Goal: Task Accomplishment & Management: Manage account settings

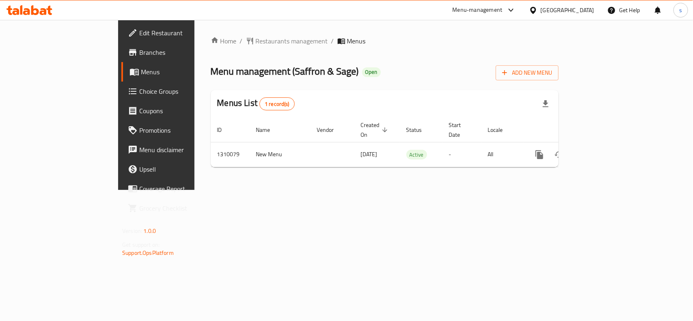
click at [570, 9] on div "[GEOGRAPHIC_DATA]" at bounding box center [568, 10] width 54 height 9
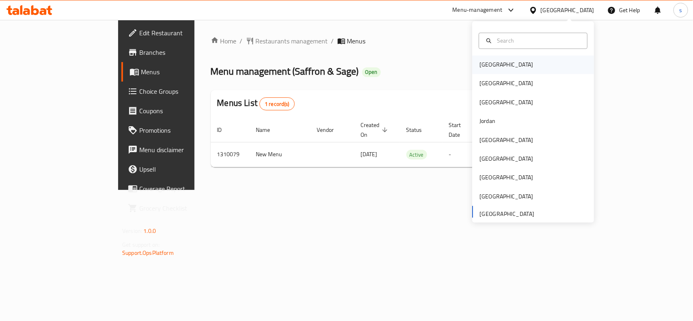
click at [486, 62] on div "[GEOGRAPHIC_DATA]" at bounding box center [507, 65] width 54 height 9
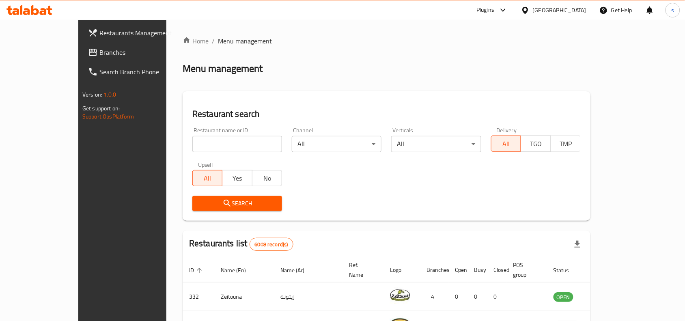
drag, startPoint x: 577, startPoint y: 9, endPoint x: 574, endPoint y: 17, distance: 8.9
click at [577, 9] on div "[GEOGRAPHIC_DATA]" at bounding box center [560, 10] width 54 height 9
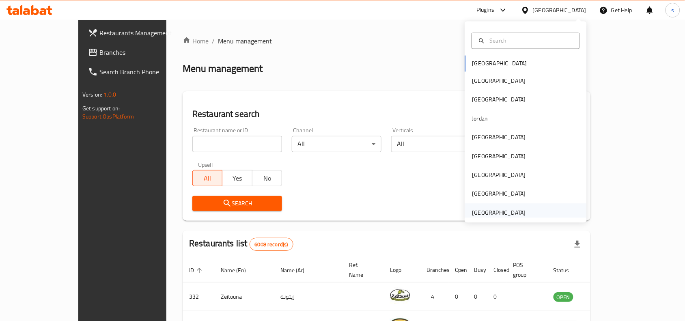
click at [476, 214] on div "[GEOGRAPHIC_DATA]" at bounding box center [500, 212] width 54 height 9
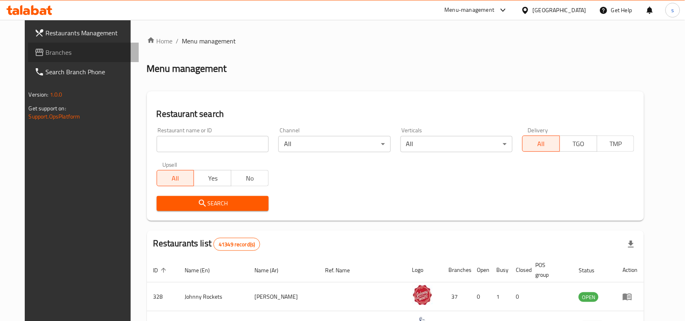
click at [46, 55] on span "Branches" at bounding box center [89, 53] width 87 height 10
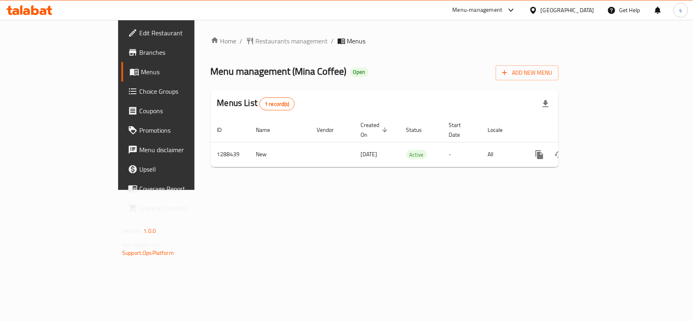
click at [557, 9] on div "[GEOGRAPHIC_DATA]" at bounding box center [568, 10] width 54 height 9
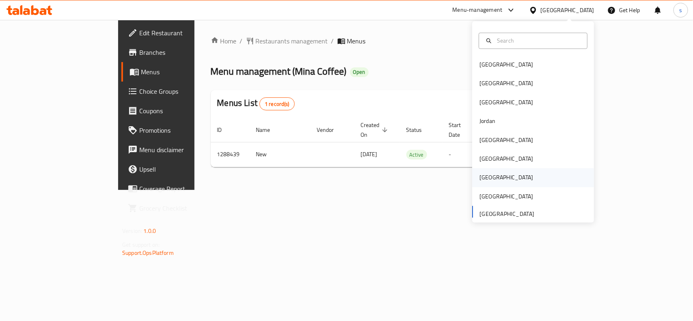
click at [480, 177] on div "[GEOGRAPHIC_DATA]" at bounding box center [507, 177] width 54 height 9
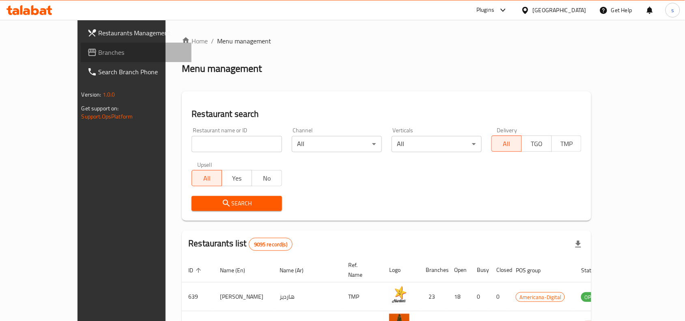
click at [99, 53] on span "Branches" at bounding box center [142, 53] width 87 height 10
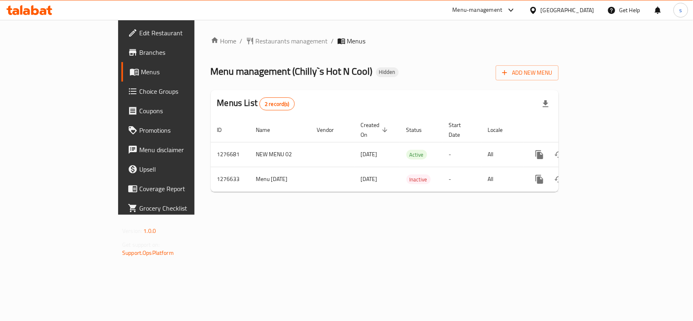
click at [592, 11] on div "[GEOGRAPHIC_DATA]" at bounding box center [568, 10] width 54 height 9
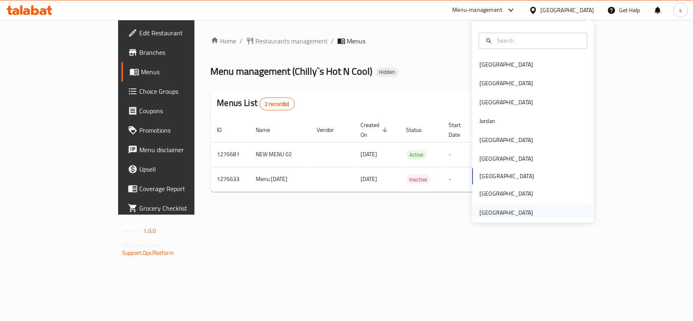
click at [502, 215] on div "[GEOGRAPHIC_DATA]" at bounding box center [507, 212] width 54 height 9
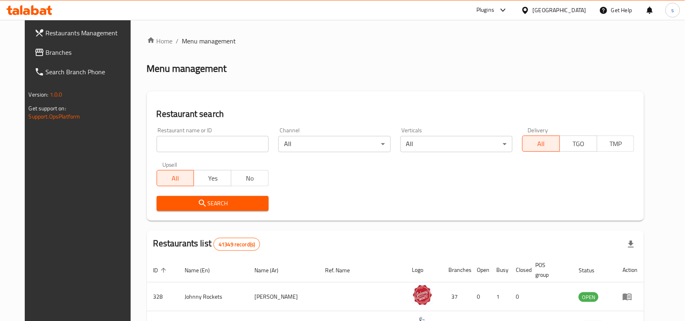
click at [46, 57] on span "Branches" at bounding box center [89, 53] width 87 height 10
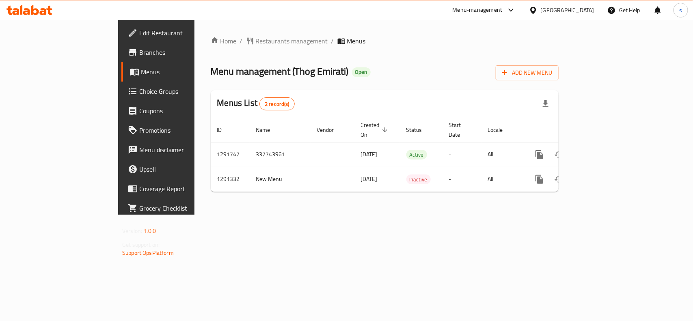
click at [568, 11] on div "[GEOGRAPHIC_DATA]" at bounding box center [568, 10] width 54 height 9
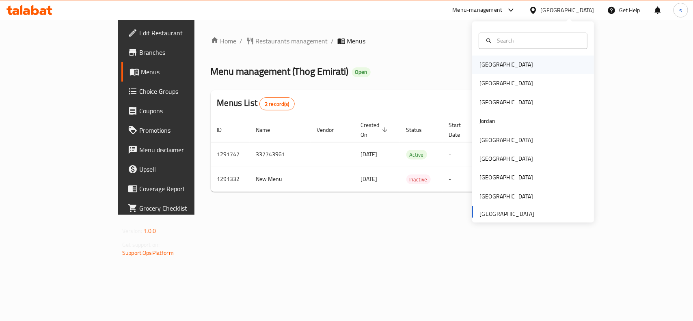
click at [485, 68] on div "[GEOGRAPHIC_DATA]" at bounding box center [507, 65] width 54 height 9
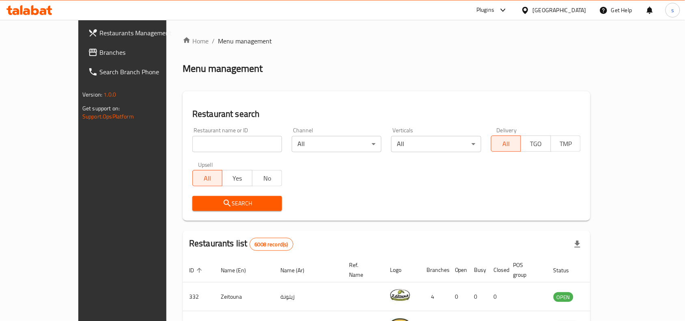
click at [579, 12] on div "[GEOGRAPHIC_DATA]" at bounding box center [560, 10] width 54 height 9
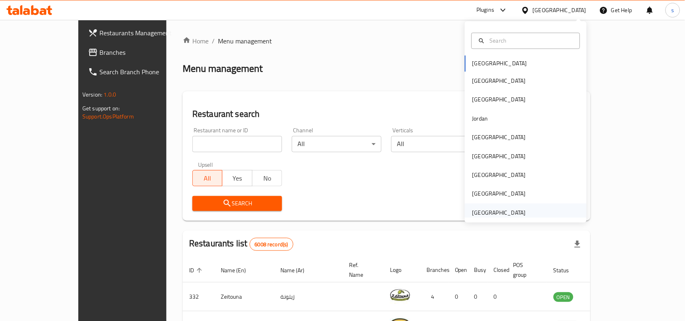
click at [498, 216] on div "[GEOGRAPHIC_DATA]" at bounding box center [500, 212] width 54 height 9
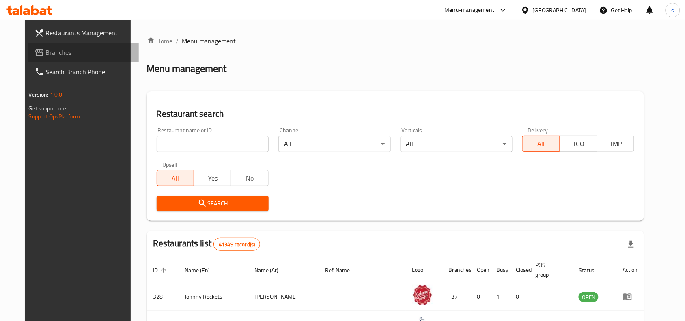
click at [46, 54] on span "Branches" at bounding box center [89, 53] width 87 height 10
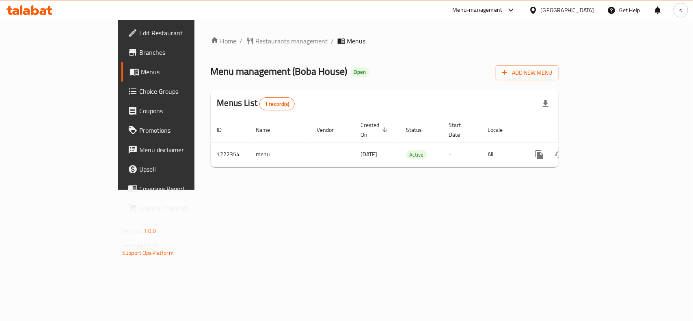
click at [548, 8] on div "[GEOGRAPHIC_DATA]" at bounding box center [568, 10] width 54 height 9
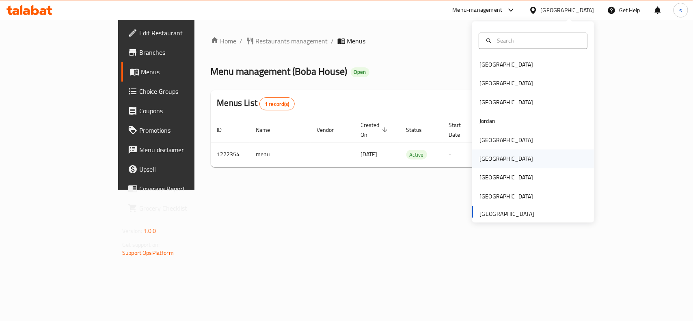
click at [482, 157] on div "[GEOGRAPHIC_DATA]" at bounding box center [507, 159] width 54 height 9
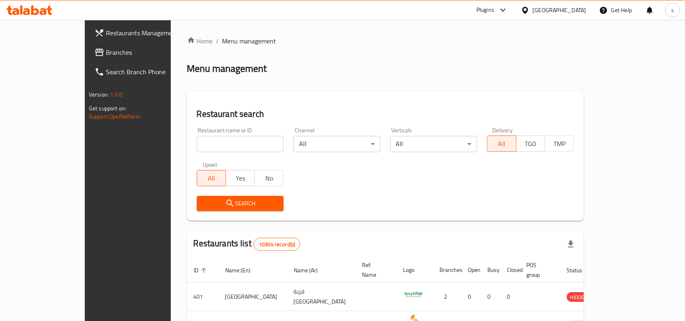
click at [106, 51] on span "Branches" at bounding box center [149, 53] width 87 height 10
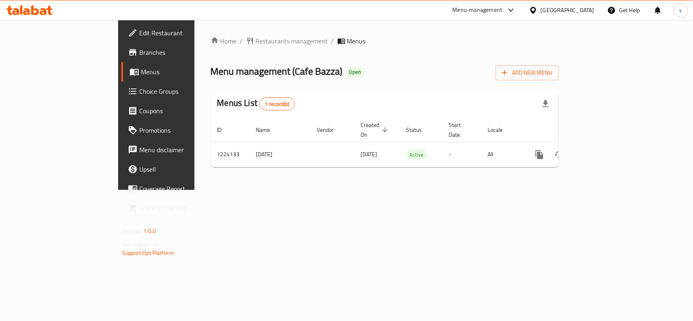
click at [583, 13] on div "[GEOGRAPHIC_DATA]" at bounding box center [568, 10] width 54 height 9
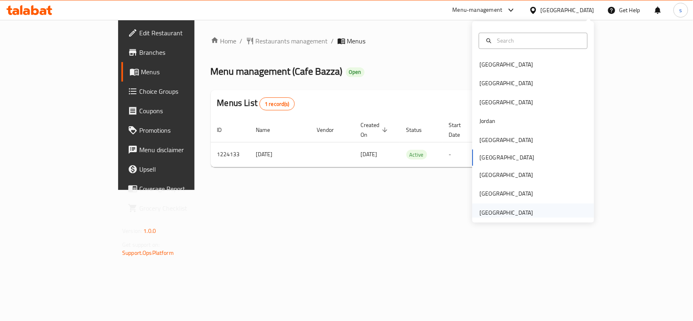
click at [515, 212] on div "[GEOGRAPHIC_DATA]" at bounding box center [507, 212] width 54 height 9
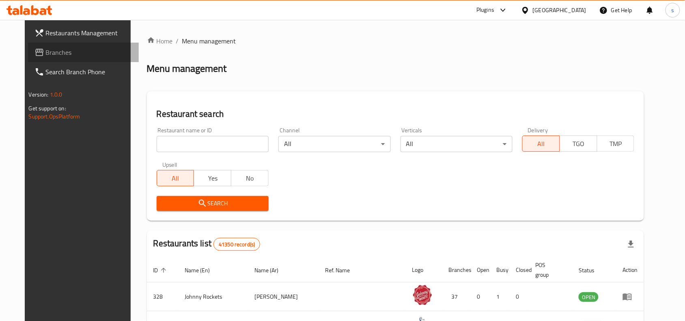
click at [46, 49] on span "Branches" at bounding box center [89, 53] width 87 height 10
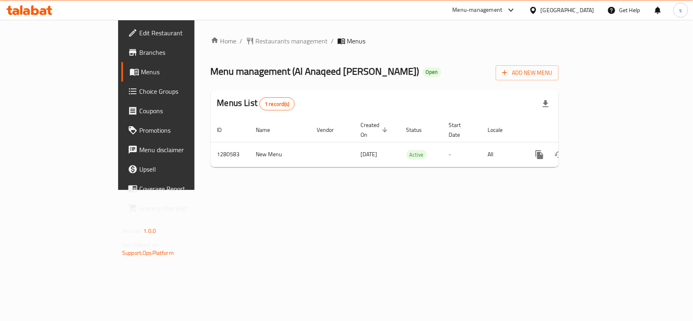
click at [560, 11] on div "[GEOGRAPHIC_DATA]" at bounding box center [568, 10] width 54 height 9
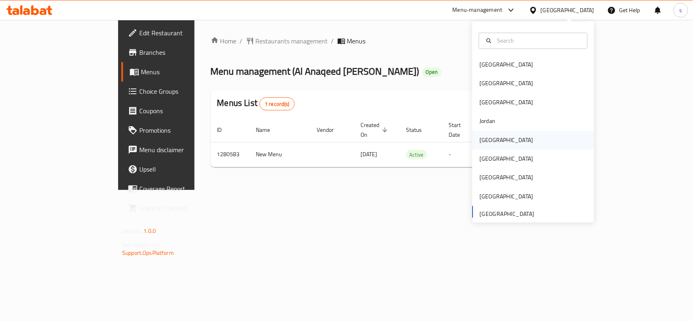
click at [480, 137] on div "[GEOGRAPHIC_DATA]" at bounding box center [507, 140] width 54 height 9
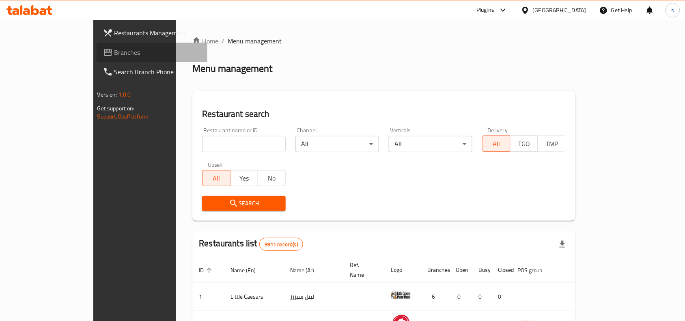
click at [115, 56] on span "Branches" at bounding box center [158, 53] width 87 height 10
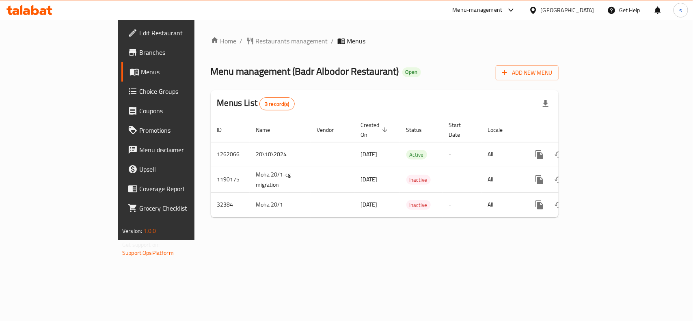
click at [586, 12] on div "[GEOGRAPHIC_DATA]" at bounding box center [568, 10] width 54 height 9
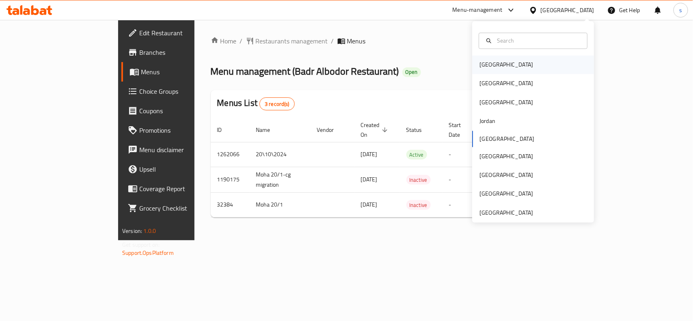
click at [496, 68] on div "[GEOGRAPHIC_DATA]" at bounding box center [506, 65] width 67 height 19
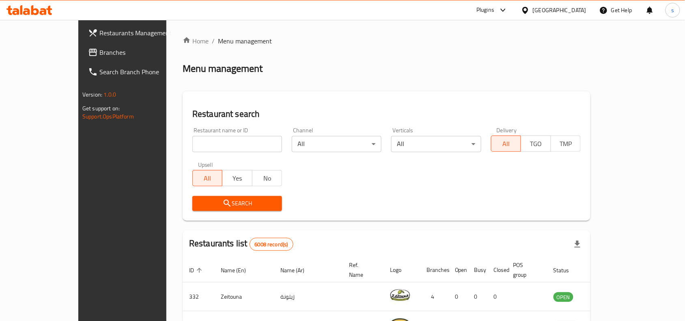
click at [584, 6] on div "[GEOGRAPHIC_DATA]" at bounding box center [560, 10] width 54 height 9
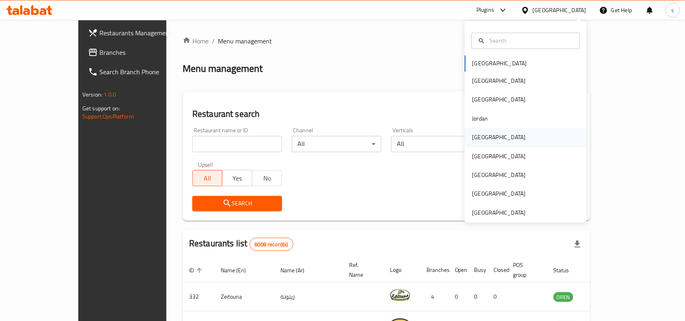
click at [473, 136] on div "[GEOGRAPHIC_DATA]" at bounding box center [500, 137] width 54 height 9
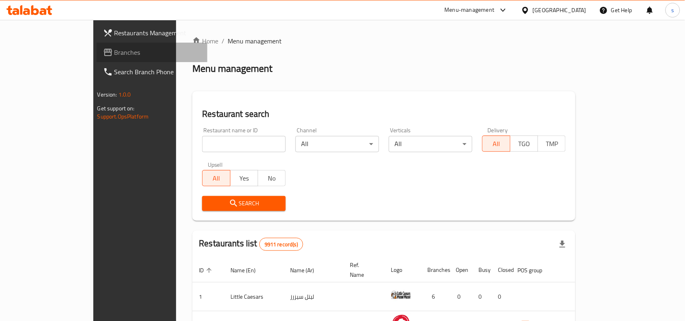
click at [115, 48] on span "Branches" at bounding box center [158, 53] width 87 height 10
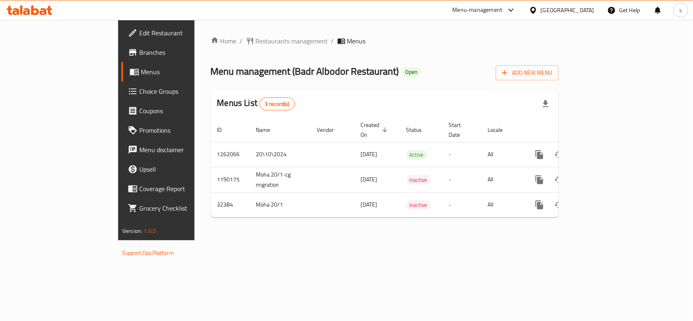
click at [587, 11] on div "[GEOGRAPHIC_DATA]" at bounding box center [568, 10] width 54 height 9
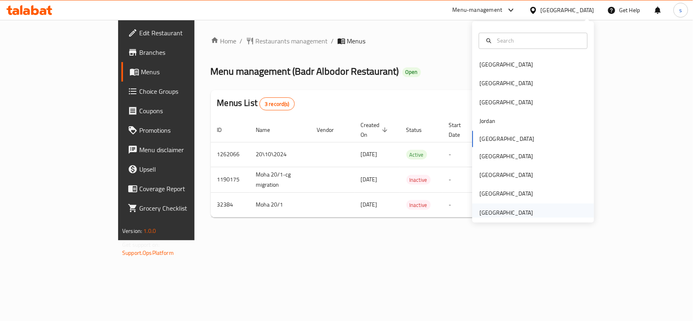
click at [506, 210] on div "[GEOGRAPHIC_DATA]" at bounding box center [507, 212] width 54 height 9
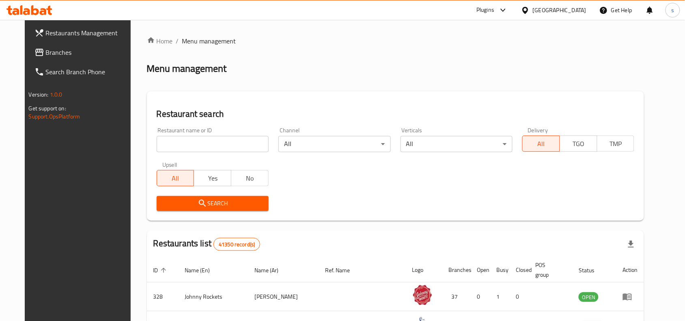
click at [46, 53] on span "Branches" at bounding box center [89, 53] width 87 height 10
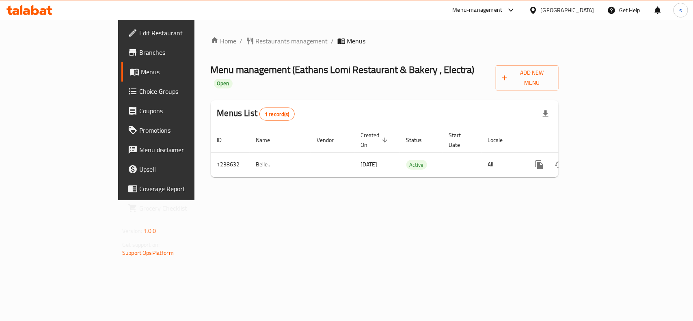
click at [578, 10] on div "[GEOGRAPHIC_DATA]" at bounding box center [568, 10] width 54 height 9
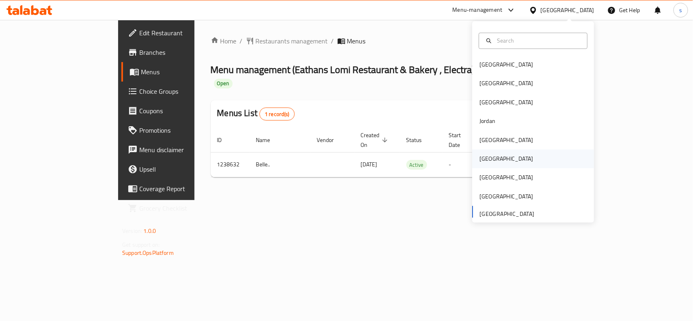
click at [487, 161] on div "[GEOGRAPHIC_DATA]" at bounding box center [506, 159] width 67 height 19
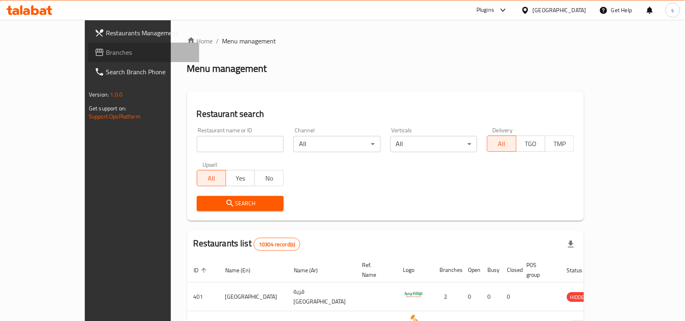
click at [106, 54] on span "Branches" at bounding box center [149, 53] width 87 height 10
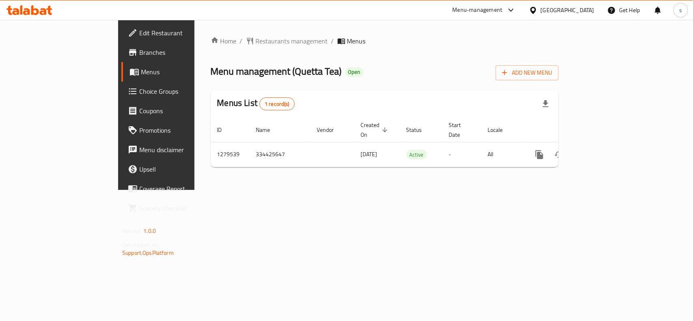
click at [592, 11] on div "[GEOGRAPHIC_DATA]" at bounding box center [568, 10] width 54 height 9
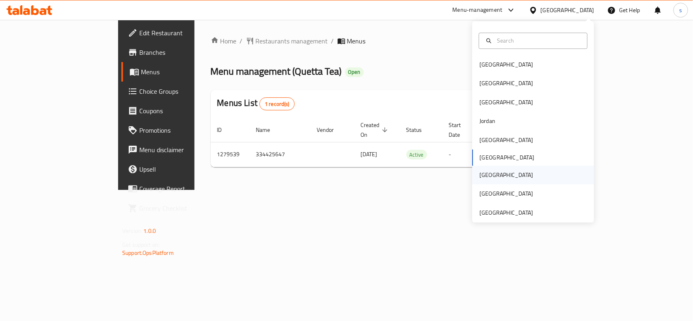
click at [486, 175] on div "[GEOGRAPHIC_DATA]" at bounding box center [507, 175] width 54 height 9
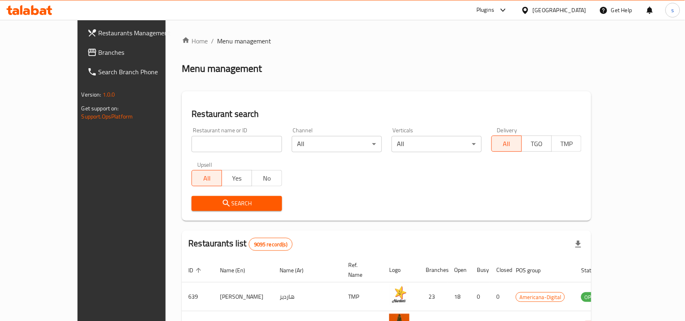
click at [99, 52] on span "Branches" at bounding box center [142, 53] width 87 height 10
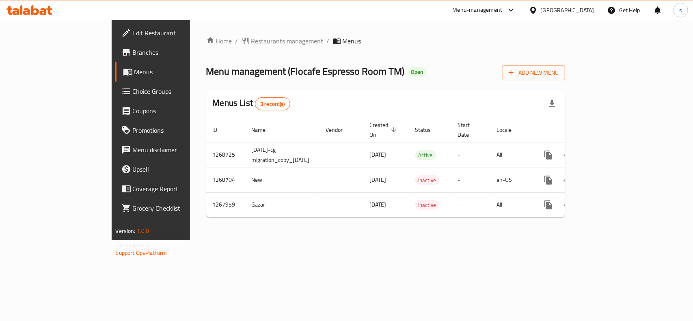
click at [585, 11] on div "[GEOGRAPHIC_DATA]" at bounding box center [568, 10] width 54 height 9
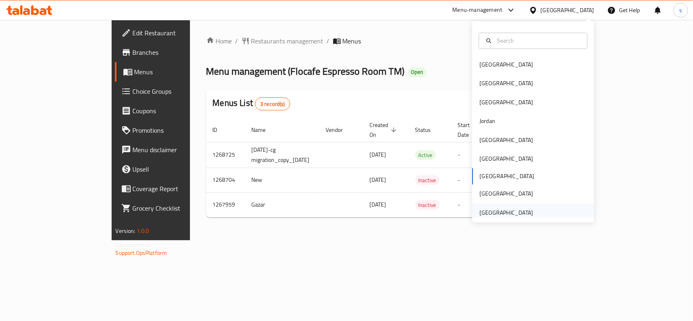
click at [484, 212] on div "[GEOGRAPHIC_DATA]" at bounding box center [507, 212] width 54 height 9
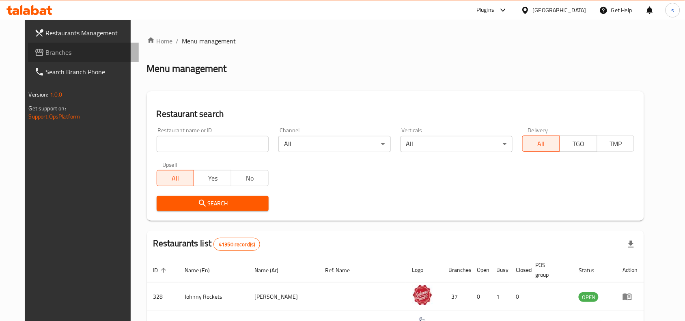
click at [46, 54] on span "Branches" at bounding box center [89, 53] width 87 height 10
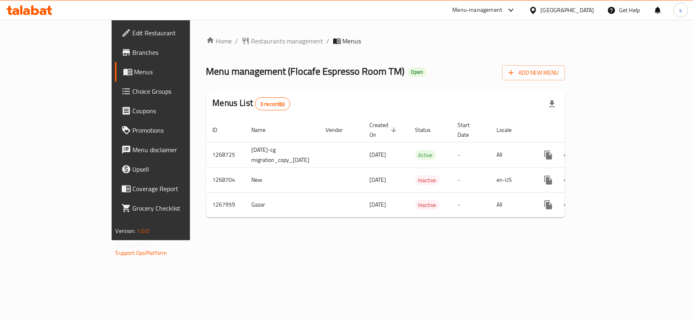
click at [592, 11] on div "[GEOGRAPHIC_DATA]" at bounding box center [568, 10] width 54 height 9
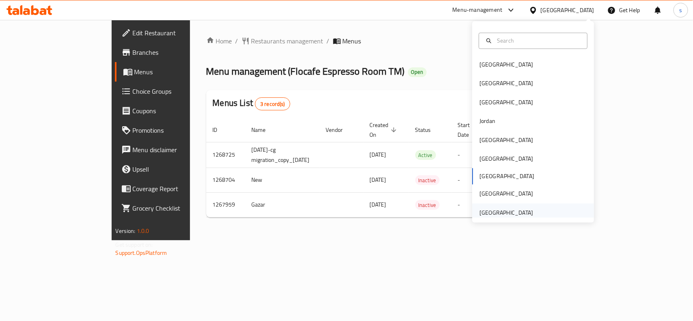
click at [506, 214] on div "[GEOGRAPHIC_DATA]" at bounding box center [507, 212] width 54 height 9
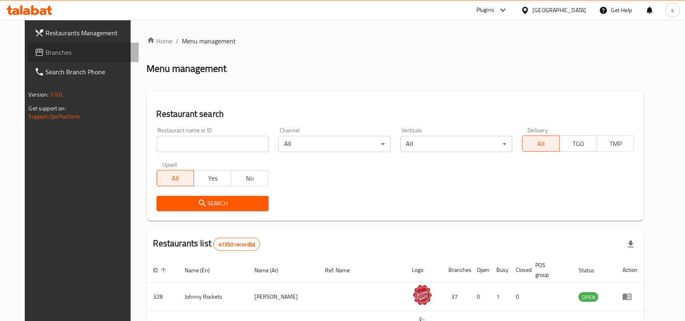
click at [46, 53] on span "Branches" at bounding box center [89, 53] width 87 height 10
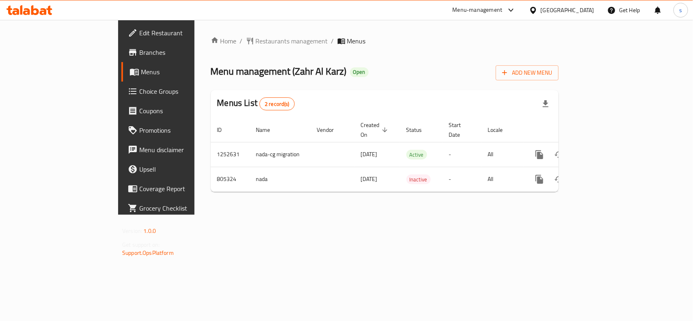
click at [566, 9] on div "[GEOGRAPHIC_DATA]" at bounding box center [568, 10] width 54 height 9
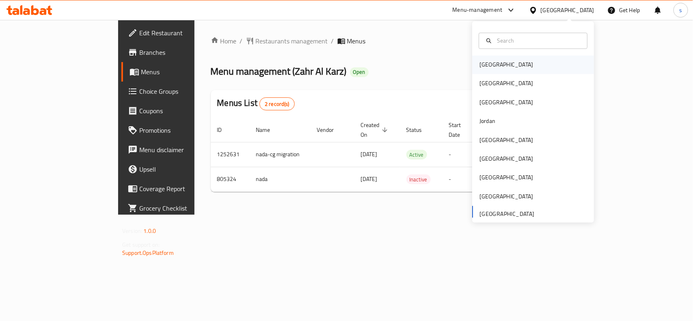
click at [484, 66] on div "[GEOGRAPHIC_DATA]" at bounding box center [507, 65] width 54 height 9
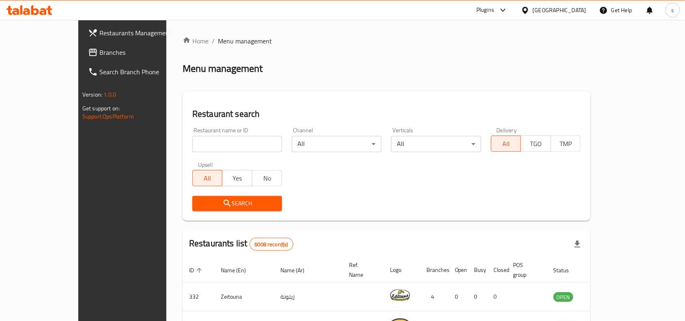
click at [573, 9] on div "[GEOGRAPHIC_DATA]" at bounding box center [560, 10] width 54 height 9
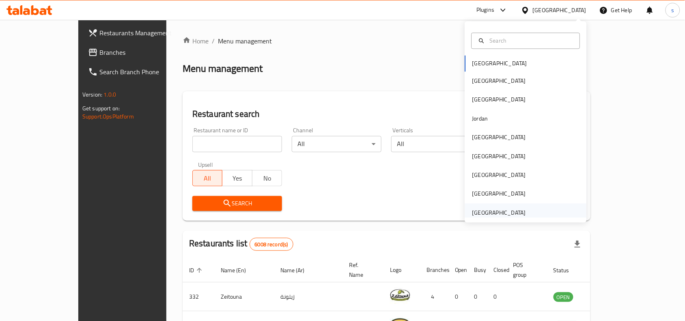
click at [475, 214] on div "[GEOGRAPHIC_DATA]" at bounding box center [500, 212] width 54 height 9
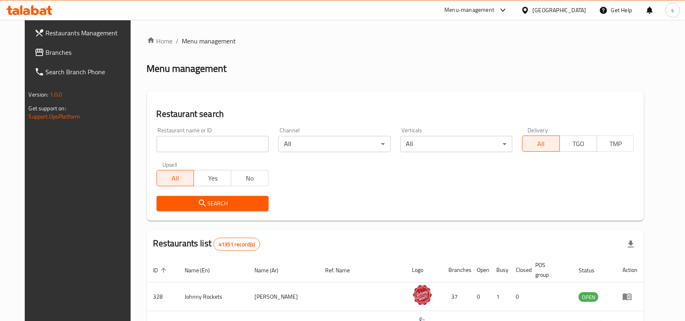
click at [46, 51] on span "Branches" at bounding box center [89, 53] width 87 height 10
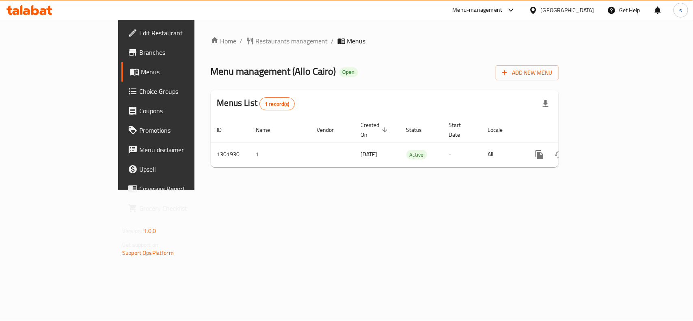
click at [555, 11] on div "[GEOGRAPHIC_DATA]" at bounding box center [568, 10] width 54 height 9
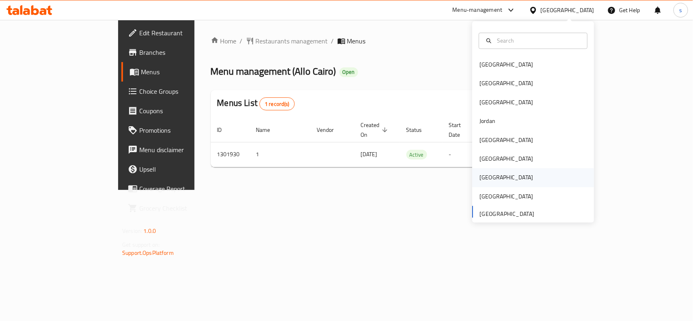
click at [485, 179] on div "[GEOGRAPHIC_DATA]" at bounding box center [507, 177] width 54 height 9
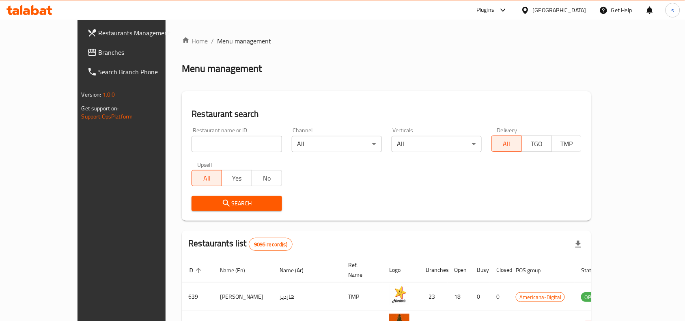
click at [99, 53] on span "Branches" at bounding box center [142, 53] width 87 height 10
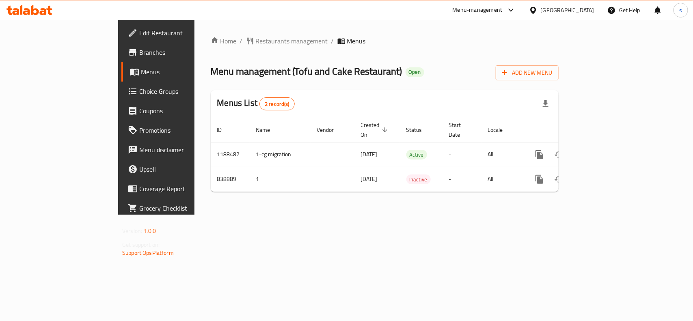
click at [586, 9] on div "[GEOGRAPHIC_DATA]" at bounding box center [568, 10] width 54 height 9
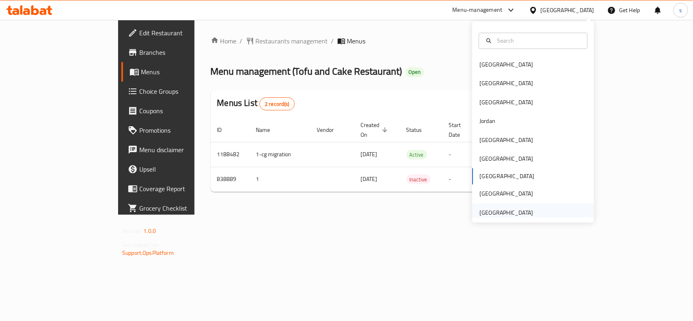
click at [514, 214] on div "[GEOGRAPHIC_DATA]" at bounding box center [507, 212] width 54 height 9
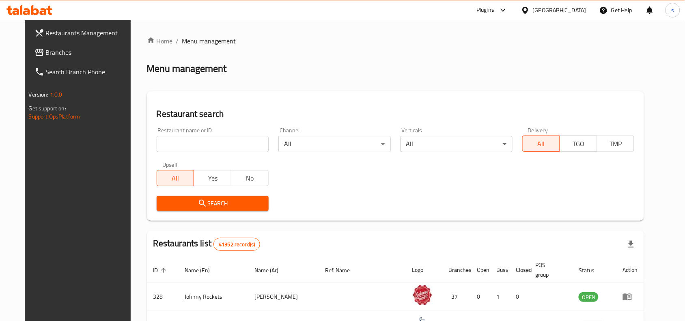
click at [46, 49] on span "Branches" at bounding box center [89, 53] width 87 height 10
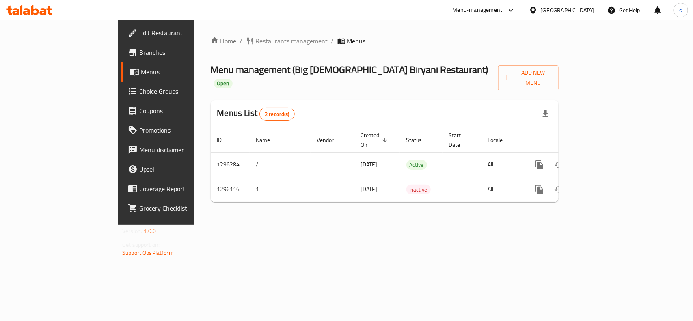
click at [568, 9] on div "[GEOGRAPHIC_DATA]" at bounding box center [568, 10] width 54 height 9
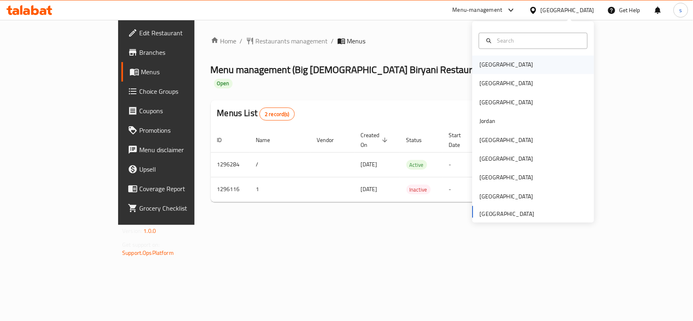
click at [485, 67] on div "[GEOGRAPHIC_DATA]" at bounding box center [507, 65] width 54 height 9
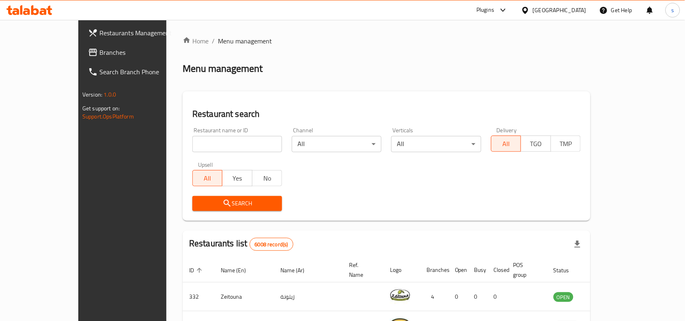
drag, startPoint x: 576, startPoint y: 6, endPoint x: 573, endPoint y: 14, distance: 8.1
click at [576, 6] on div "[GEOGRAPHIC_DATA]" at bounding box center [560, 10] width 54 height 9
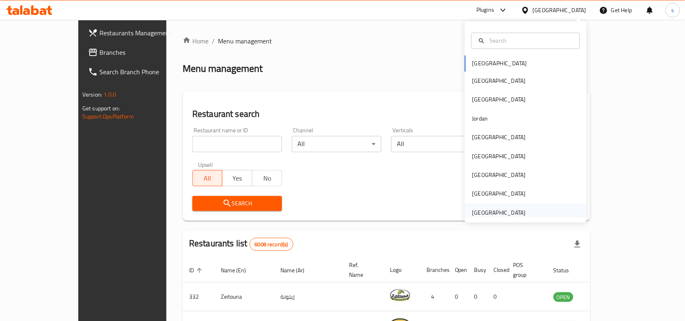
click at [483, 213] on div "[GEOGRAPHIC_DATA]" at bounding box center [500, 212] width 54 height 9
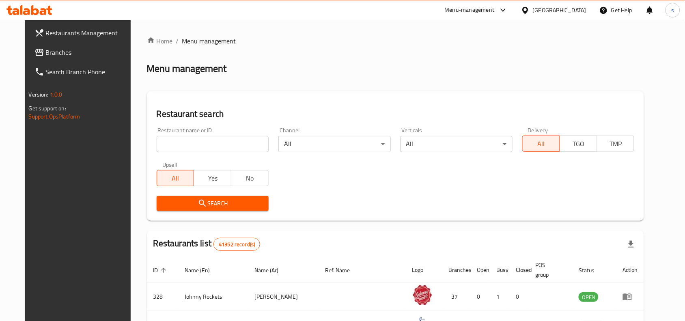
click at [553, 12] on div "[GEOGRAPHIC_DATA]" at bounding box center [560, 10] width 54 height 9
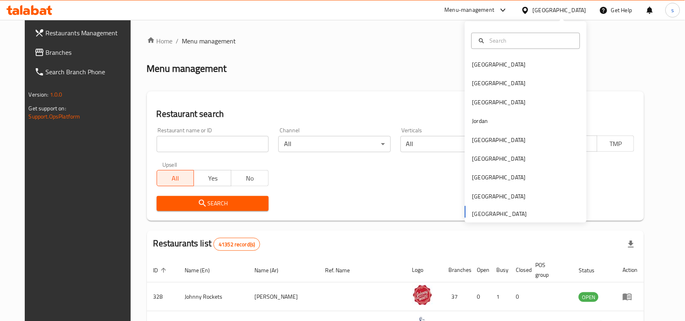
click at [264, 86] on div "Home / Menu management Menu management Restaurant search Restaurant name or ID …" at bounding box center [396, 287] width 498 height 503
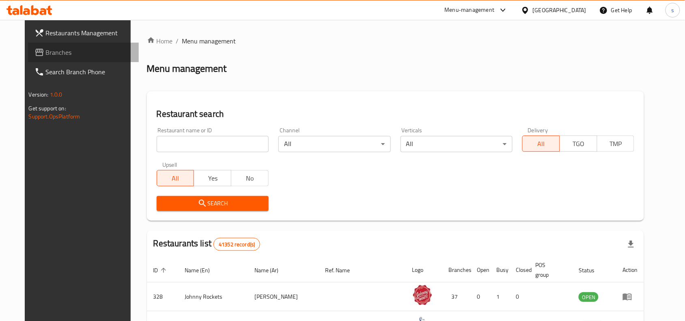
click at [46, 54] on span "Branches" at bounding box center [89, 53] width 87 height 10
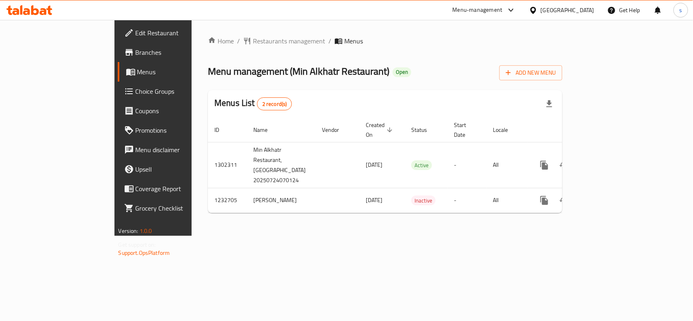
click at [579, 8] on div "[GEOGRAPHIC_DATA]" at bounding box center [568, 10] width 54 height 9
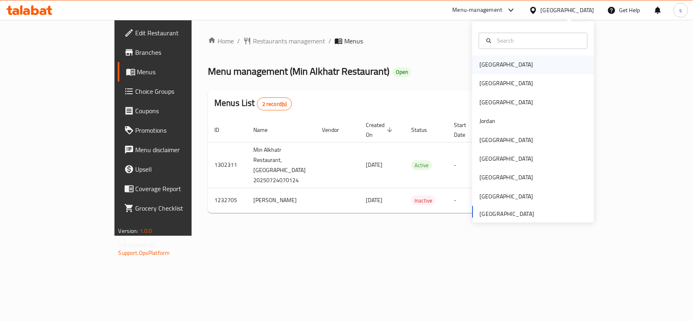
click at [475, 70] on div "[GEOGRAPHIC_DATA]" at bounding box center [506, 65] width 67 height 19
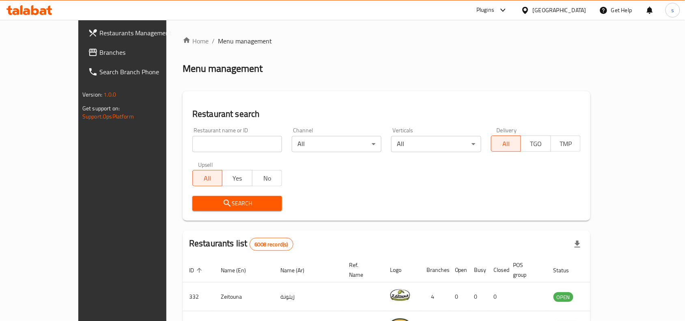
click at [99, 56] on span "Branches" at bounding box center [142, 53] width 87 height 10
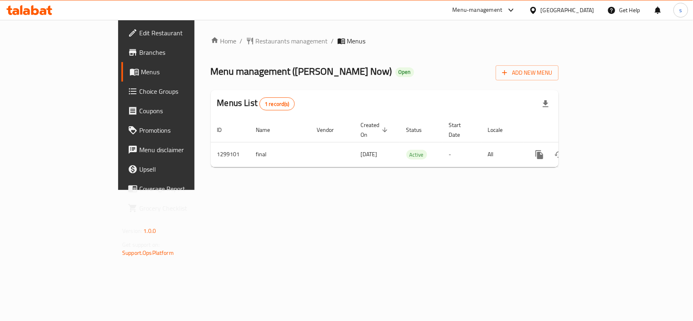
click at [575, 8] on div "[GEOGRAPHIC_DATA]" at bounding box center [568, 10] width 54 height 9
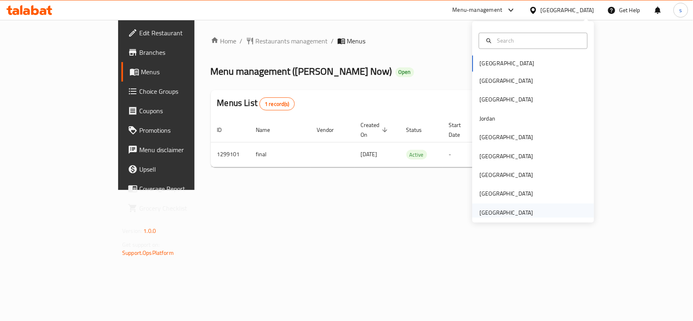
click at [496, 212] on div "[GEOGRAPHIC_DATA]" at bounding box center [507, 212] width 54 height 9
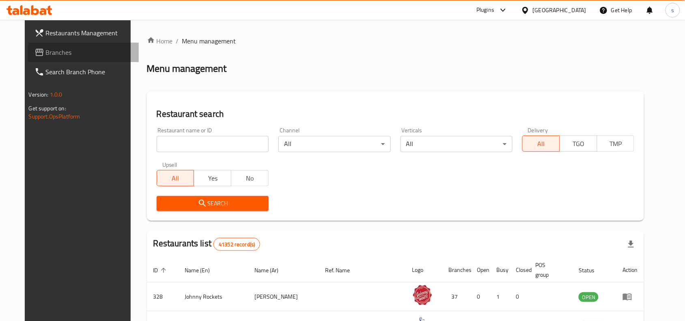
click at [46, 49] on span "Branches" at bounding box center [89, 53] width 87 height 10
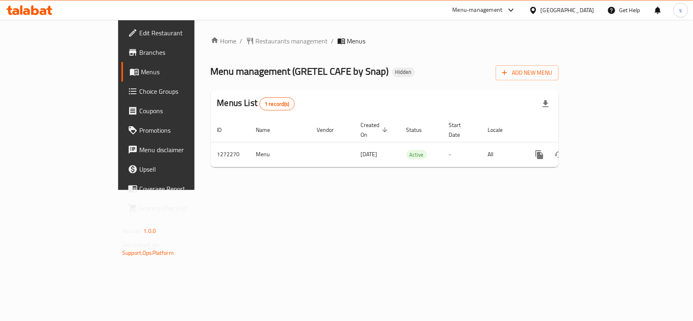
click at [568, 6] on div "[GEOGRAPHIC_DATA]" at bounding box center [568, 10] width 54 height 9
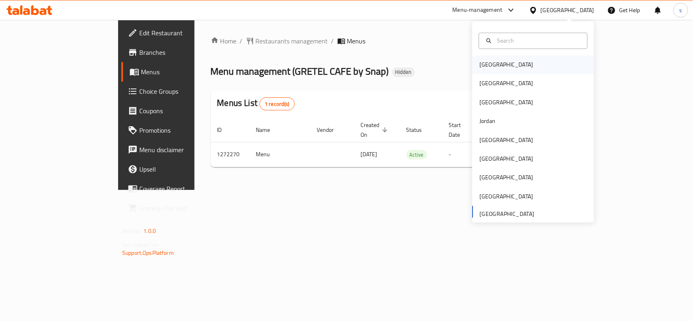
click at [488, 61] on div "[GEOGRAPHIC_DATA]" at bounding box center [507, 65] width 54 height 9
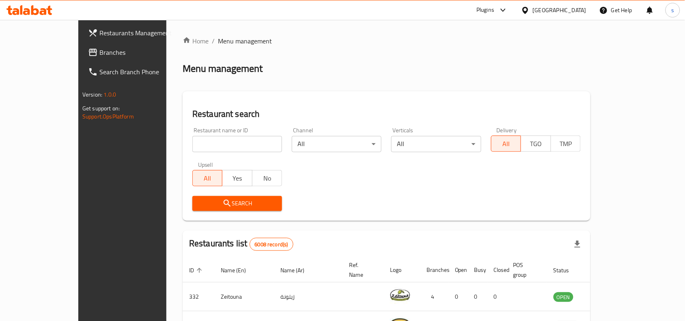
click at [578, 12] on div "[GEOGRAPHIC_DATA]" at bounding box center [560, 10] width 54 height 9
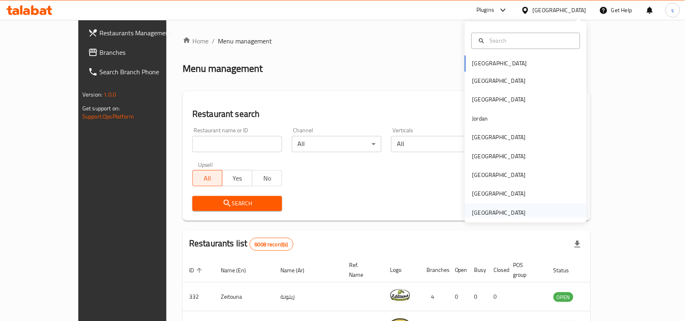
click at [481, 211] on div "[GEOGRAPHIC_DATA]" at bounding box center [500, 212] width 54 height 9
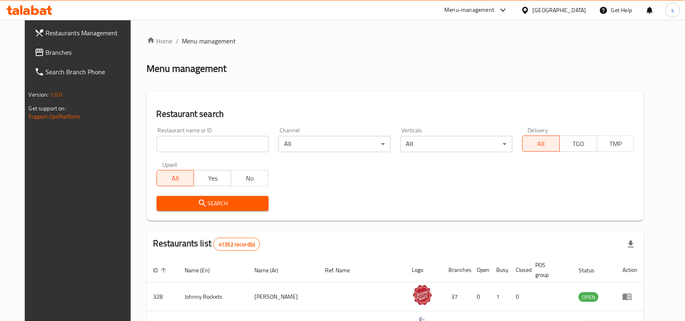
click at [46, 52] on span "Branches" at bounding box center [89, 53] width 87 height 10
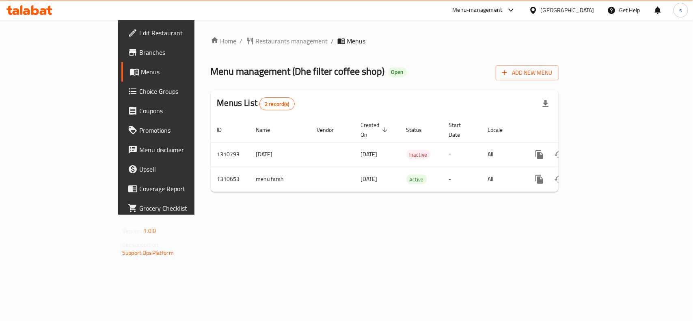
click at [573, 9] on div "[GEOGRAPHIC_DATA]" at bounding box center [568, 10] width 54 height 9
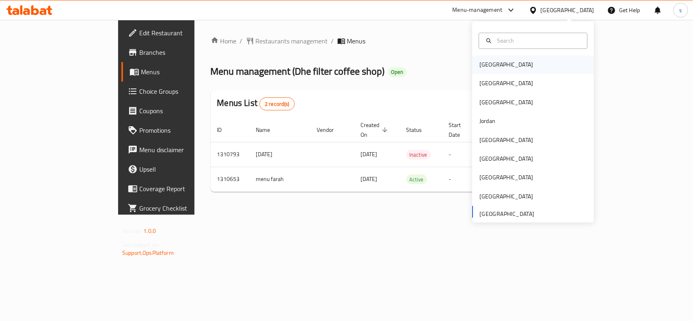
click at [487, 67] on div "[GEOGRAPHIC_DATA]" at bounding box center [507, 65] width 54 height 9
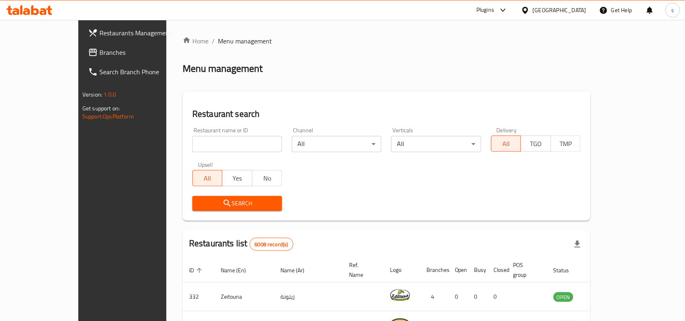
click at [581, 10] on div "[GEOGRAPHIC_DATA]" at bounding box center [560, 10] width 54 height 9
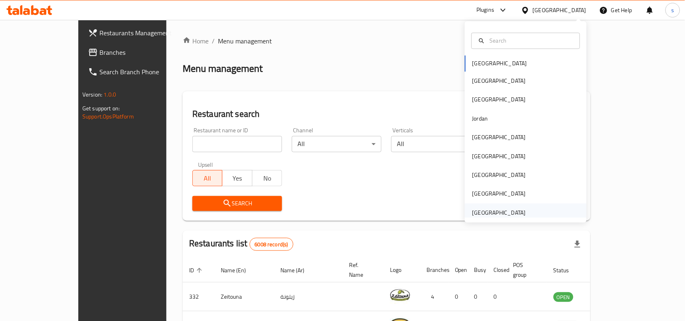
click at [484, 212] on div "[GEOGRAPHIC_DATA]" at bounding box center [500, 212] width 54 height 9
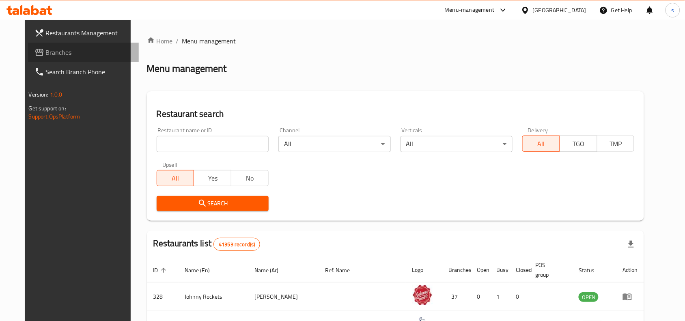
click at [46, 52] on span "Branches" at bounding box center [89, 53] width 87 height 10
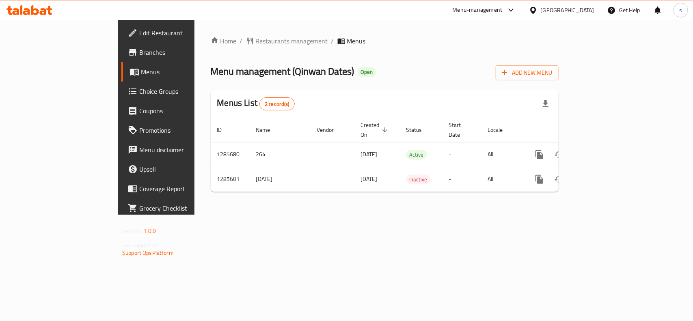
click at [578, 13] on div "[GEOGRAPHIC_DATA]" at bounding box center [568, 10] width 54 height 9
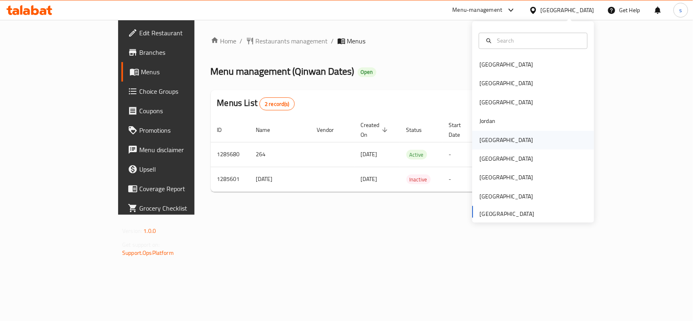
click at [483, 141] on div "[GEOGRAPHIC_DATA]" at bounding box center [507, 140] width 54 height 9
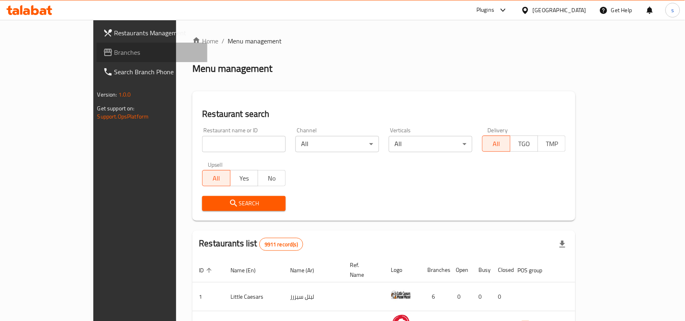
click at [115, 52] on span "Branches" at bounding box center [158, 53] width 87 height 10
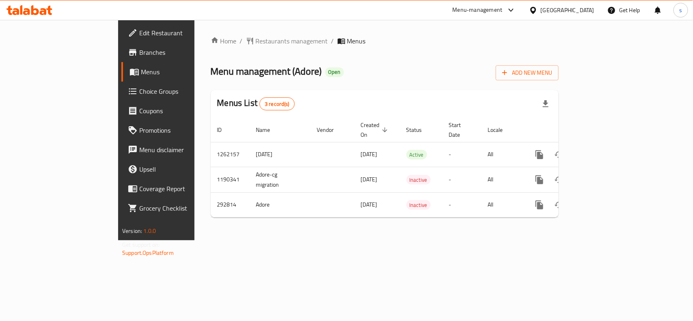
click at [583, 6] on div "[GEOGRAPHIC_DATA]" at bounding box center [568, 10] width 54 height 9
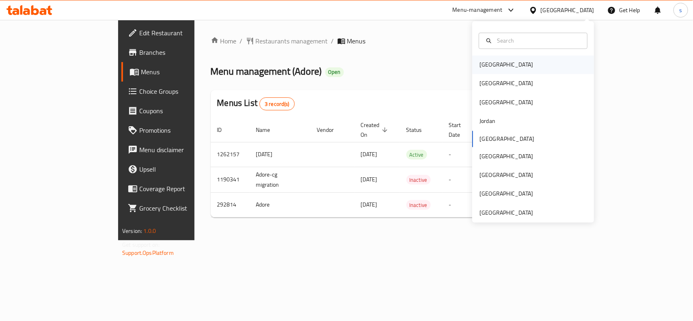
click at [481, 68] on div "[GEOGRAPHIC_DATA]" at bounding box center [507, 65] width 54 height 9
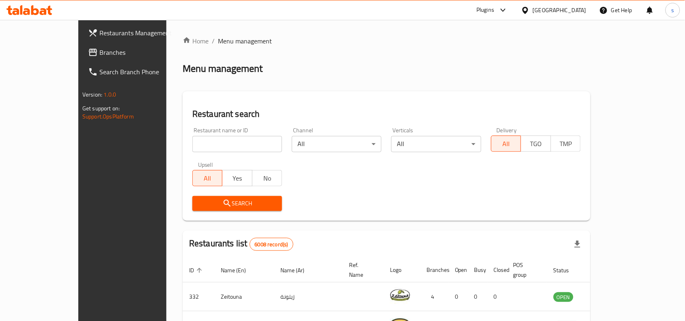
click at [577, 5] on div "[GEOGRAPHIC_DATA]" at bounding box center [554, 9] width 78 height 19
click at [581, 9] on div "[GEOGRAPHIC_DATA]" at bounding box center [560, 10] width 54 height 9
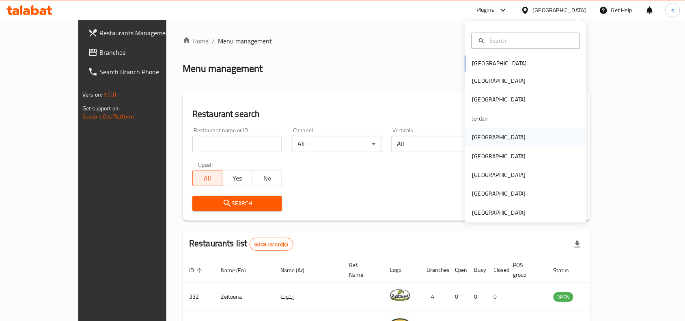
click at [482, 138] on div "[GEOGRAPHIC_DATA]" at bounding box center [499, 137] width 67 height 19
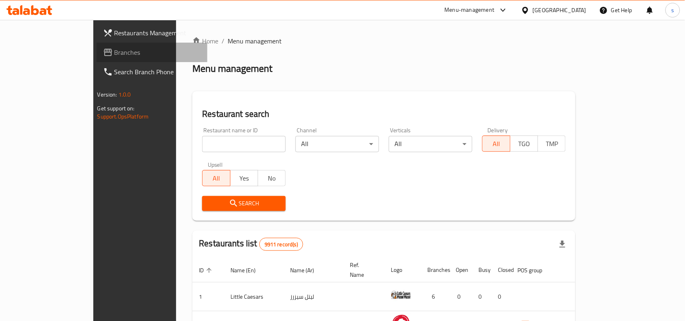
click at [103, 53] on icon at bounding box center [108, 53] width 10 height 10
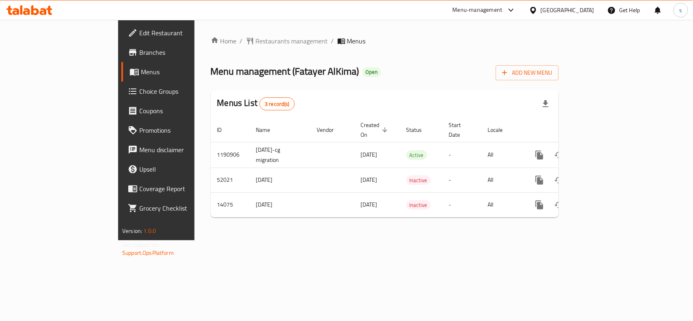
click at [579, 10] on div "[GEOGRAPHIC_DATA]" at bounding box center [568, 10] width 54 height 9
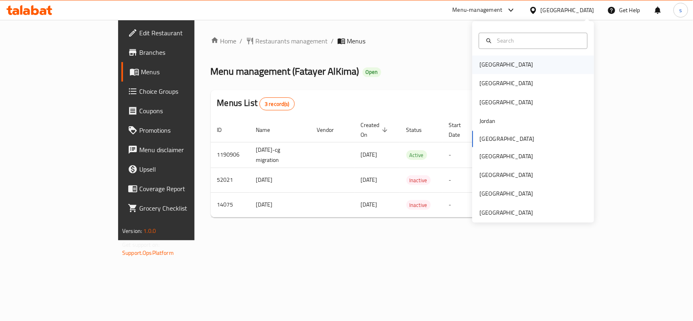
click at [480, 62] on div "[GEOGRAPHIC_DATA]" at bounding box center [507, 65] width 54 height 9
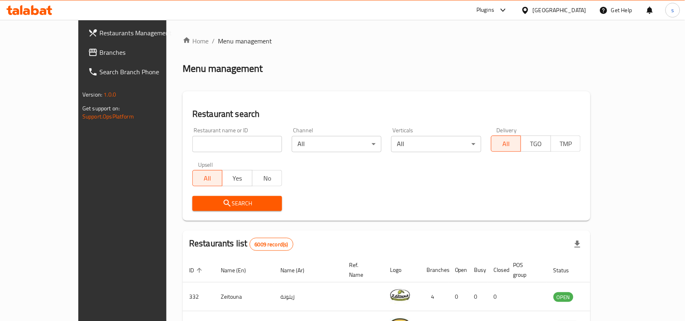
click at [575, 11] on div "[GEOGRAPHIC_DATA]" at bounding box center [560, 10] width 54 height 9
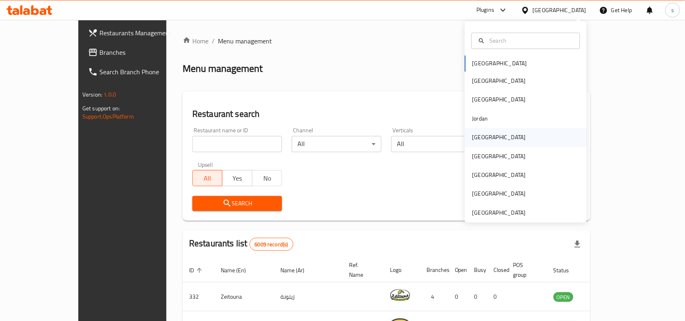
click at [477, 139] on div "[GEOGRAPHIC_DATA]" at bounding box center [500, 137] width 54 height 9
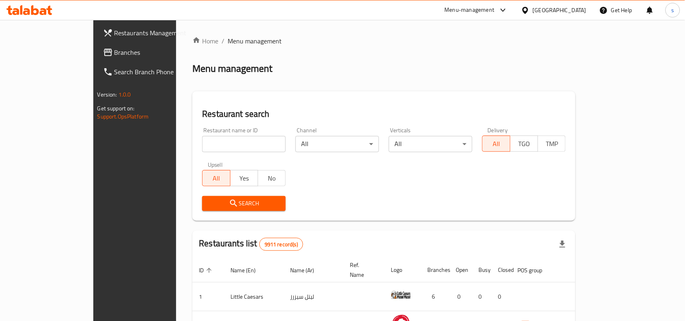
click at [115, 50] on span "Branches" at bounding box center [158, 53] width 87 height 10
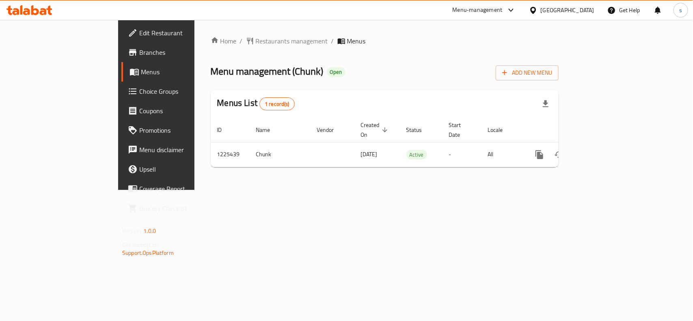
click at [588, 12] on div "[GEOGRAPHIC_DATA]" at bounding box center [568, 10] width 54 height 9
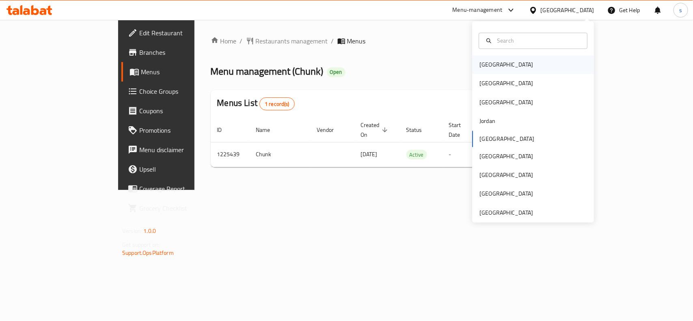
click at [496, 69] on div "[GEOGRAPHIC_DATA]" at bounding box center [506, 65] width 67 height 19
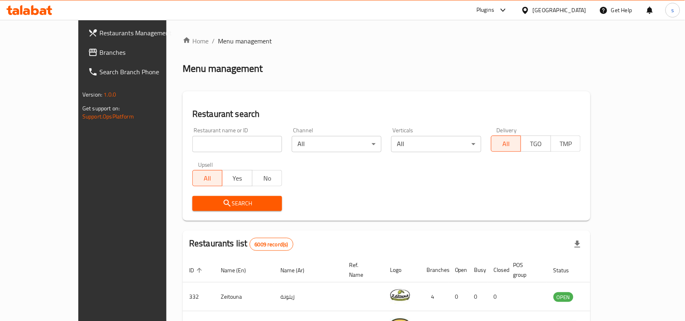
click at [567, 9] on div "[GEOGRAPHIC_DATA]" at bounding box center [560, 10] width 54 height 9
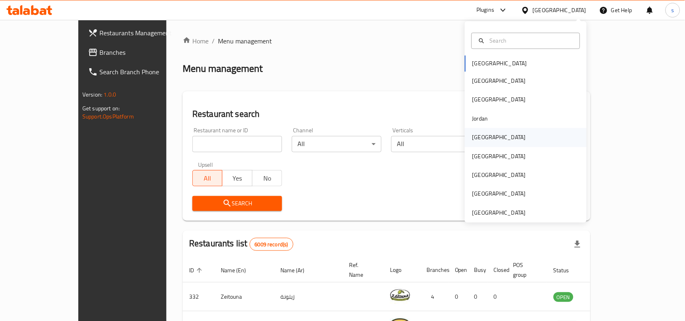
click at [473, 135] on div "[GEOGRAPHIC_DATA]" at bounding box center [500, 137] width 54 height 9
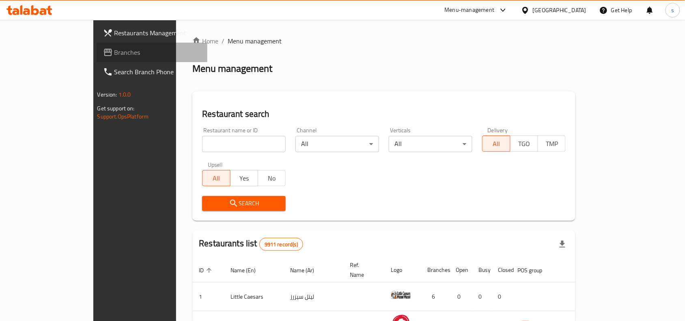
click at [115, 54] on span "Branches" at bounding box center [158, 53] width 87 height 10
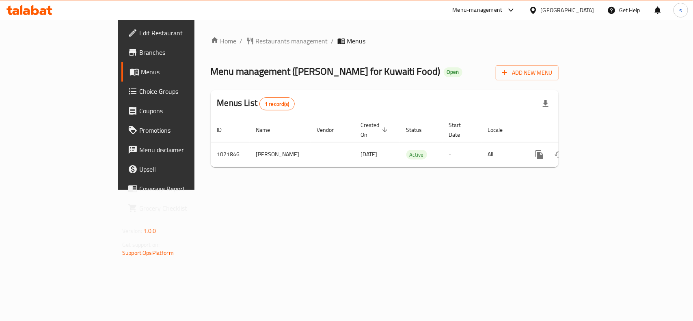
click at [594, 11] on div "Kuwait" at bounding box center [568, 10] width 54 height 9
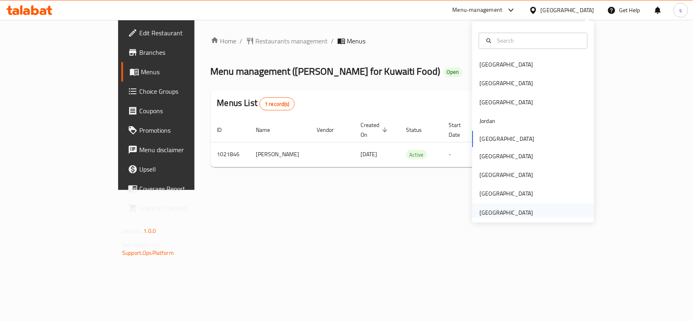
click at [509, 209] on div "[GEOGRAPHIC_DATA]" at bounding box center [507, 212] width 54 height 9
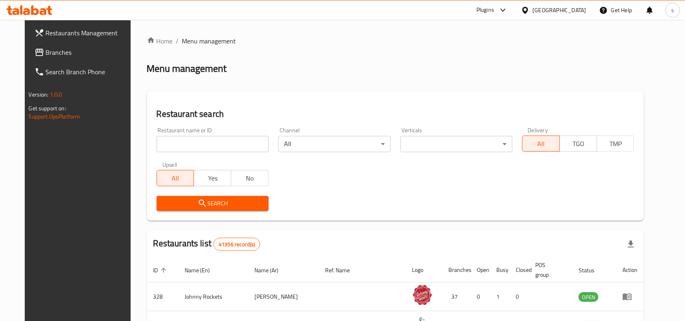
click at [46, 54] on span "Branches" at bounding box center [89, 53] width 87 height 10
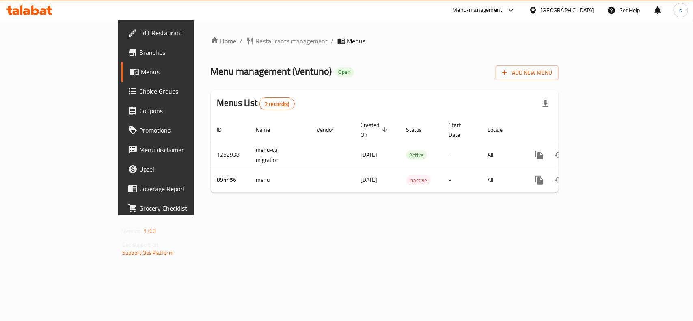
click at [571, 11] on div "[GEOGRAPHIC_DATA]" at bounding box center [568, 10] width 54 height 9
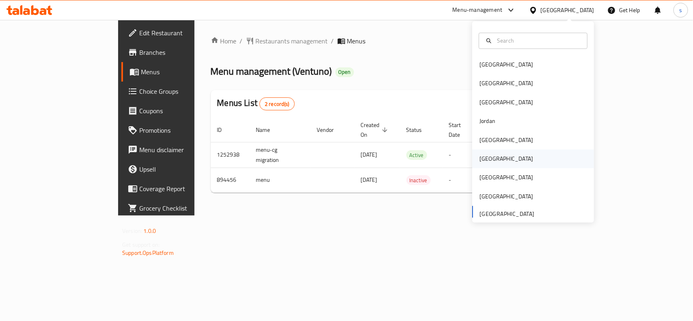
click at [490, 161] on div "[GEOGRAPHIC_DATA]" at bounding box center [506, 159] width 67 height 19
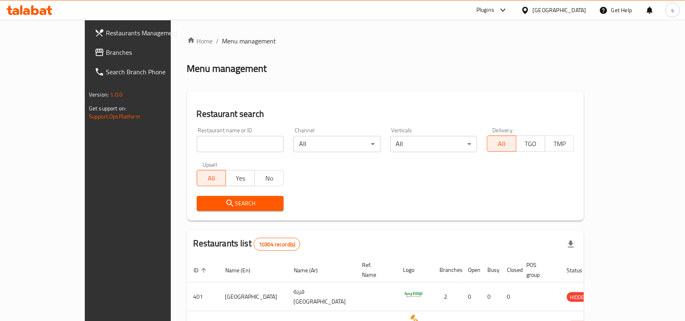
click at [106, 54] on span "Branches" at bounding box center [149, 53] width 87 height 10
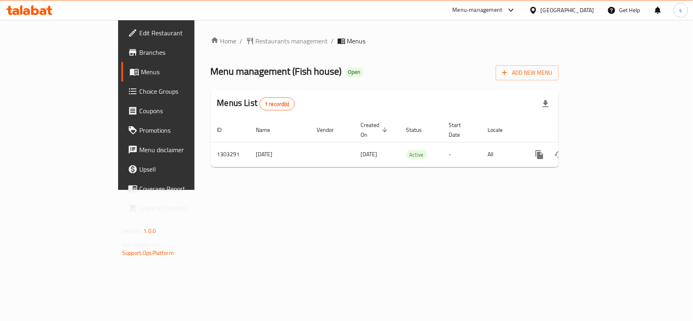
click at [586, 11] on div "[GEOGRAPHIC_DATA]" at bounding box center [568, 10] width 54 height 9
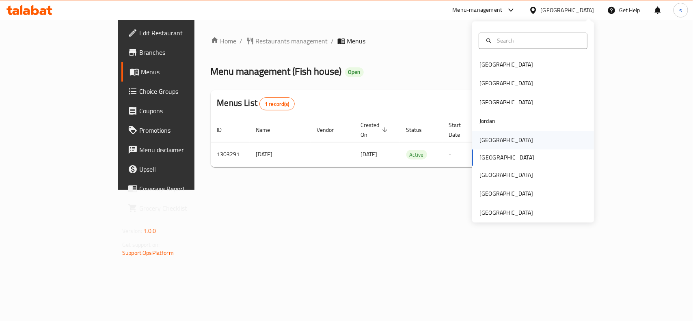
click at [480, 136] on div "[GEOGRAPHIC_DATA]" at bounding box center [507, 140] width 54 height 9
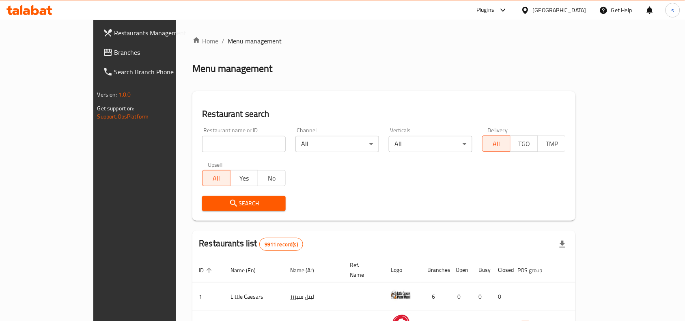
click at [115, 50] on span "Branches" at bounding box center [158, 53] width 87 height 10
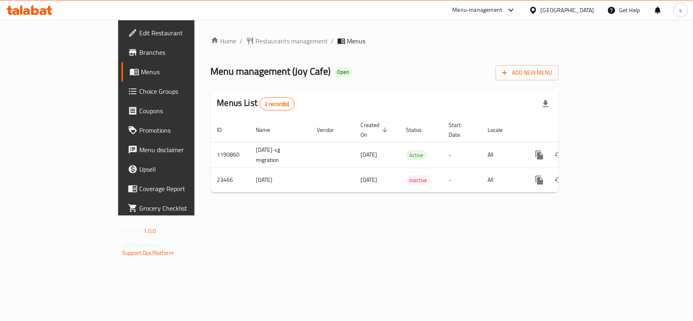
click at [593, 9] on div "[GEOGRAPHIC_DATA]" at bounding box center [568, 10] width 54 height 9
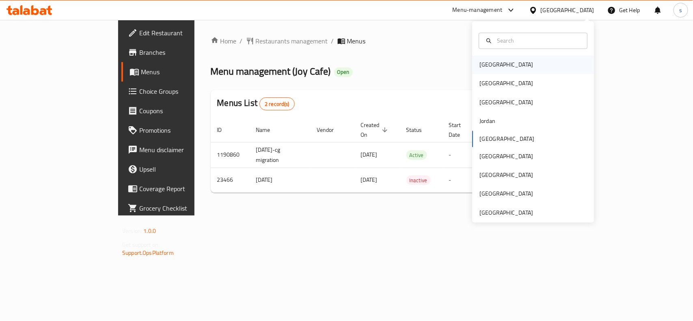
click at [490, 64] on div "[GEOGRAPHIC_DATA]" at bounding box center [507, 65] width 54 height 9
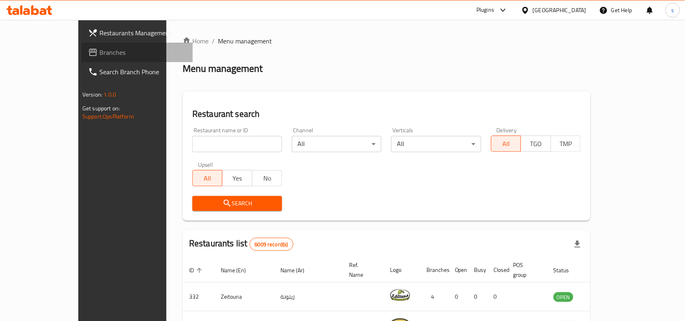
click at [99, 51] on span "Branches" at bounding box center [142, 53] width 87 height 10
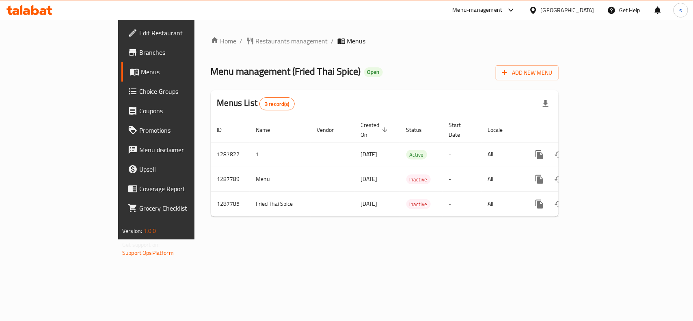
click at [579, 6] on div "[GEOGRAPHIC_DATA]" at bounding box center [568, 10] width 54 height 9
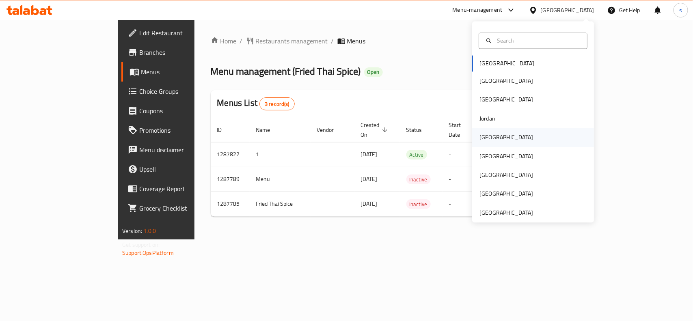
click at [488, 140] on div "[GEOGRAPHIC_DATA]" at bounding box center [507, 137] width 54 height 9
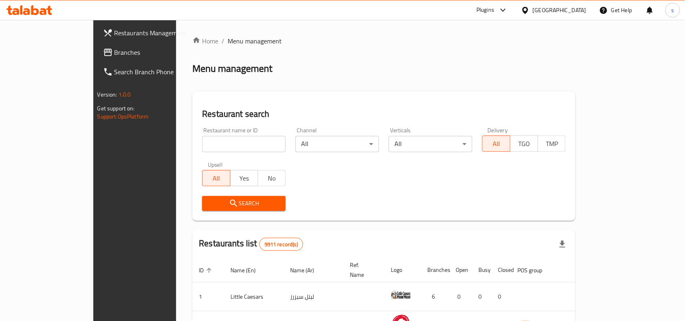
click at [115, 52] on span "Branches" at bounding box center [158, 53] width 87 height 10
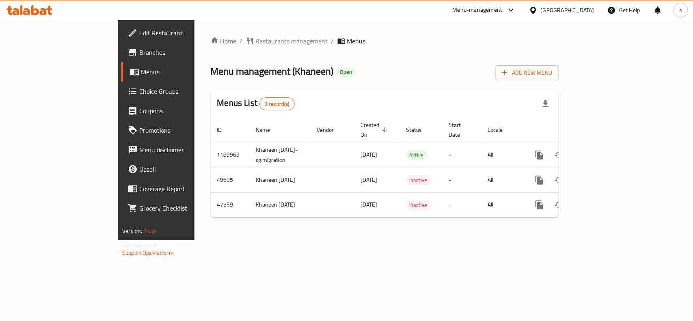
click at [583, 6] on div "[GEOGRAPHIC_DATA]" at bounding box center [568, 10] width 54 height 9
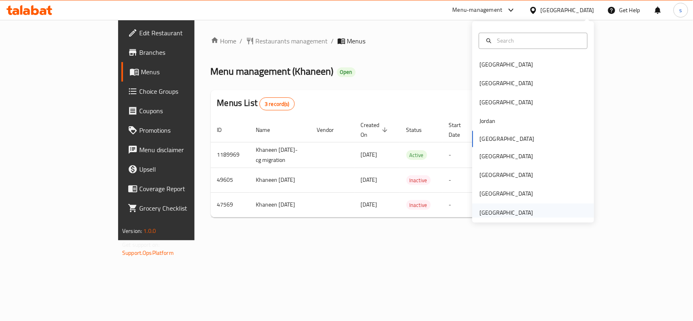
click at [516, 213] on div "[GEOGRAPHIC_DATA]" at bounding box center [507, 212] width 54 height 9
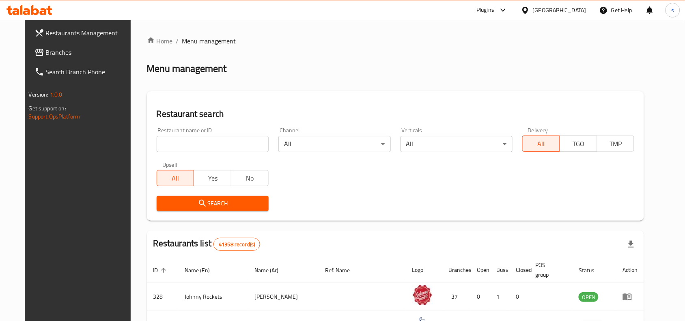
click at [46, 53] on span "Branches" at bounding box center [89, 53] width 87 height 10
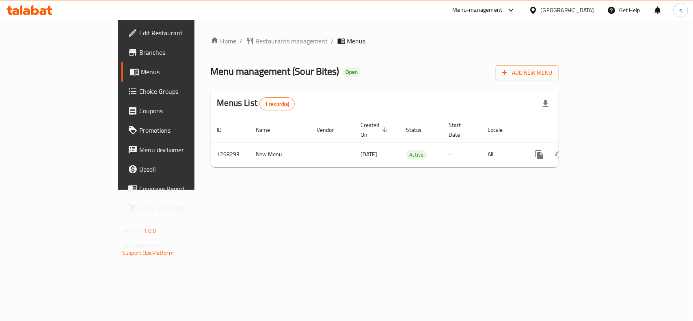
click at [555, 9] on div "[GEOGRAPHIC_DATA]" at bounding box center [568, 10] width 54 height 9
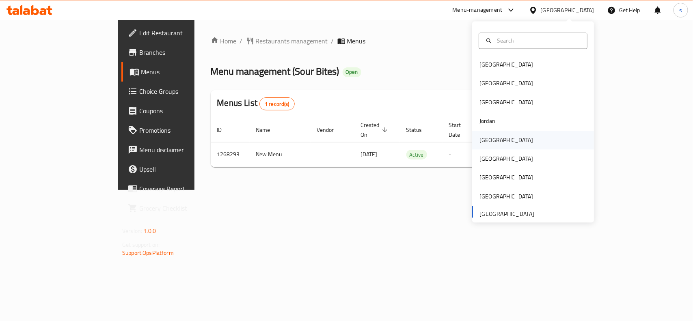
click at [483, 139] on div "[GEOGRAPHIC_DATA]" at bounding box center [507, 140] width 54 height 9
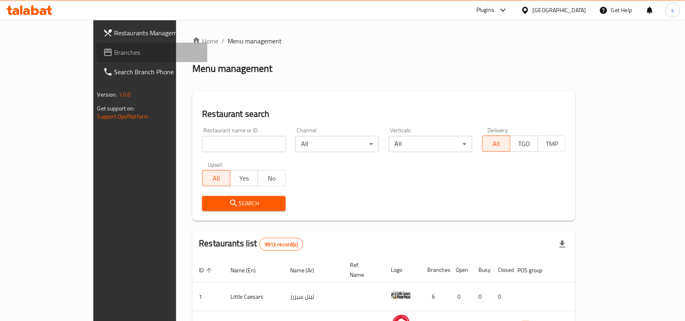
click at [115, 51] on span "Branches" at bounding box center [158, 53] width 87 height 10
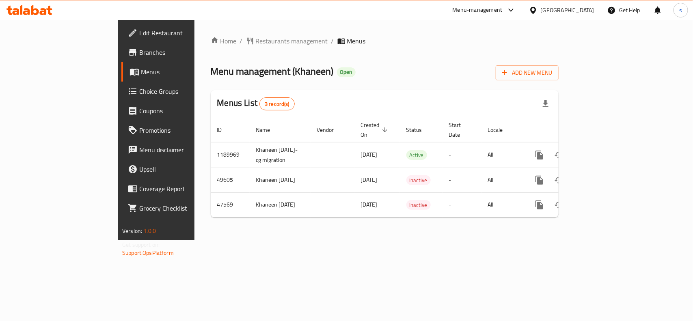
click at [581, 6] on div "[GEOGRAPHIC_DATA]" at bounding box center [568, 10] width 54 height 9
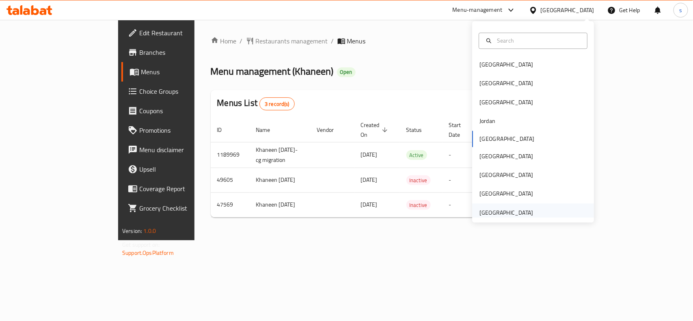
click at [503, 212] on div "[GEOGRAPHIC_DATA]" at bounding box center [507, 212] width 54 height 9
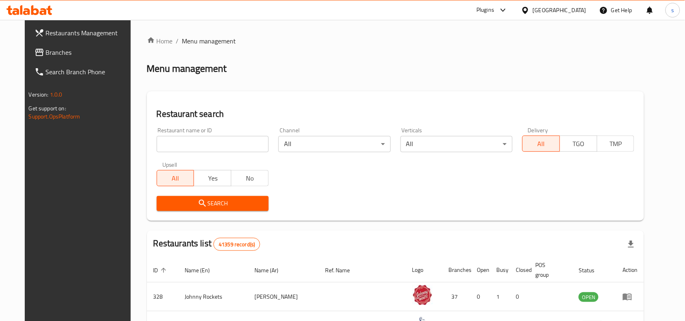
click at [46, 54] on span "Branches" at bounding box center [89, 53] width 87 height 10
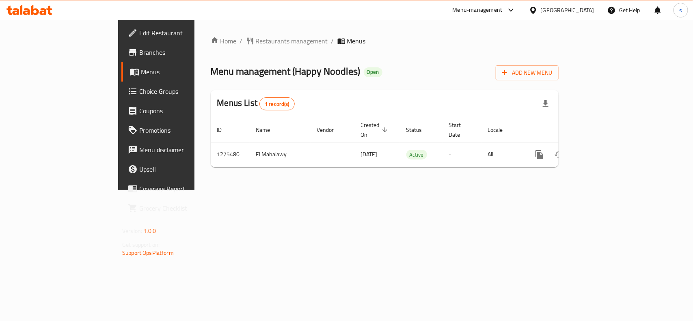
click at [574, 7] on div "[GEOGRAPHIC_DATA]" at bounding box center [568, 10] width 54 height 9
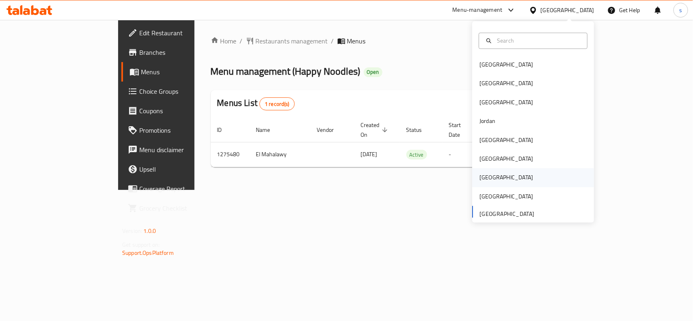
click at [482, 175] on div "[GEOGRAPHIC_DATA]" at bounding box center [507, 177] width 54 height 9
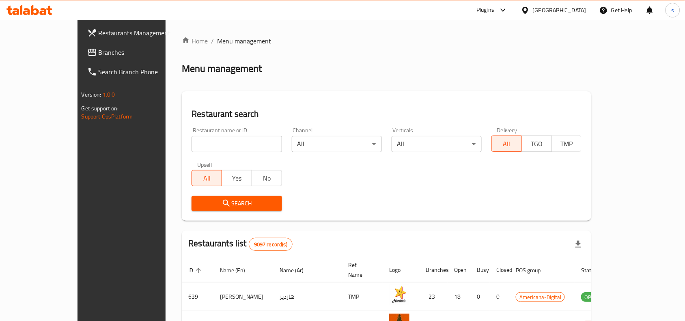
click at [99, 53] on span "Branches" at bounding box center [142, 53] width 87 height 10
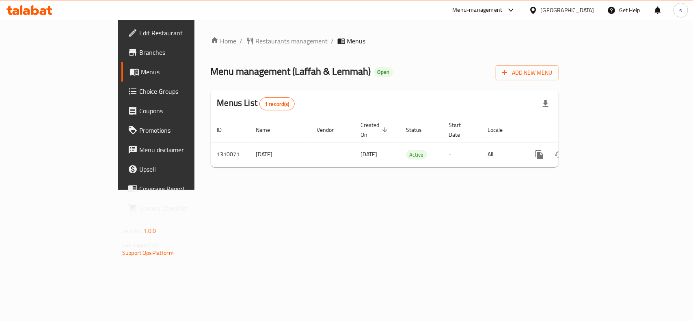
click at [582, 6] on div "[GEOGRAPHIC_DATA]" at bounding box center [568, 10] width 54 height 9
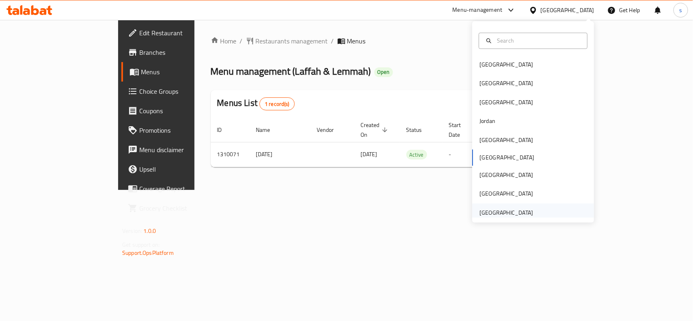
drag, startPoint x: 508, startPoint y: 214, endPoint x: 508, endPoint y: 209, distance: 4.9
click at [508, 209] on div "[GEOGRAPHIC_DATA]" at bounding box center [507, 212] width 54 height 9
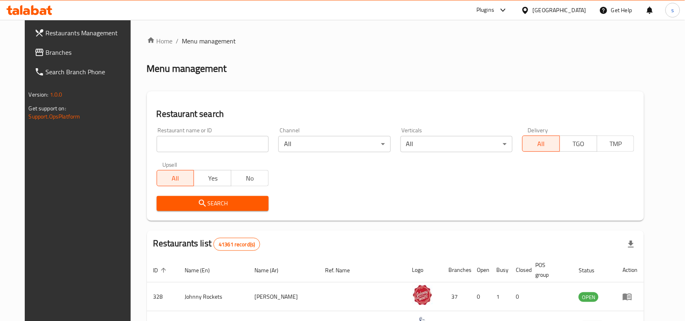
click at [46, 54] on span "Branches" at bounding box center [89, 53] width 87 height 10
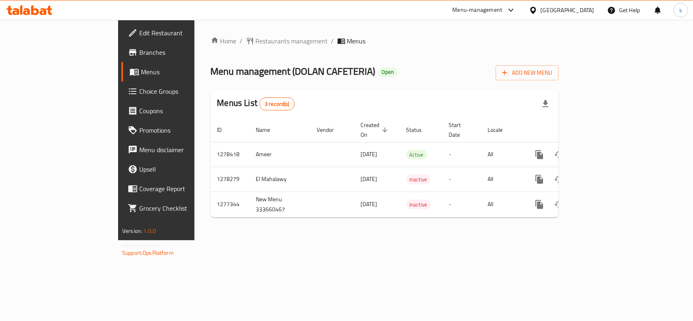
click at [575, 8] on div "[GEOGRAPHIC_DATA]" at bounding box center [568, 10] width 54 height 9
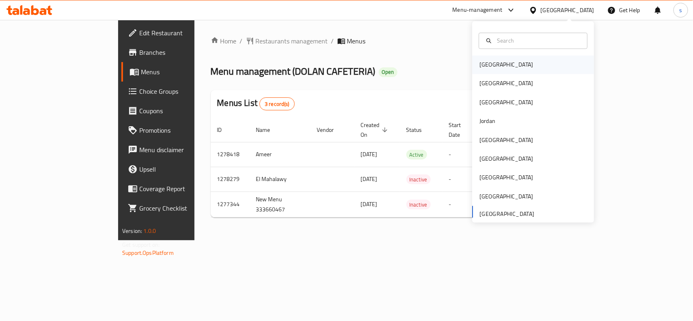
click at [484, 62] on div "[GEOGRAPHIC_DATA]" at bounding box center [507, 65] width 54 height 9
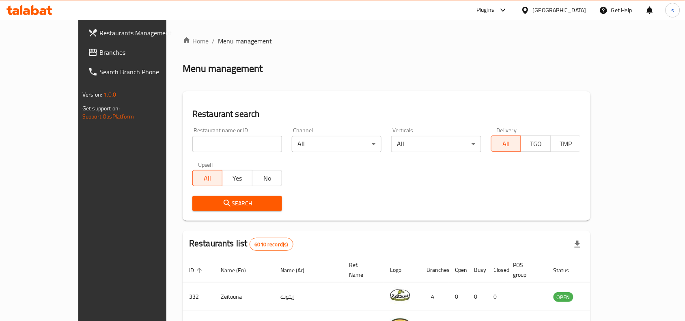
click at [580, 11] on div "[GEOGRAPHIC_DATA]" at bounding box center [560, 10] width 54 height 9
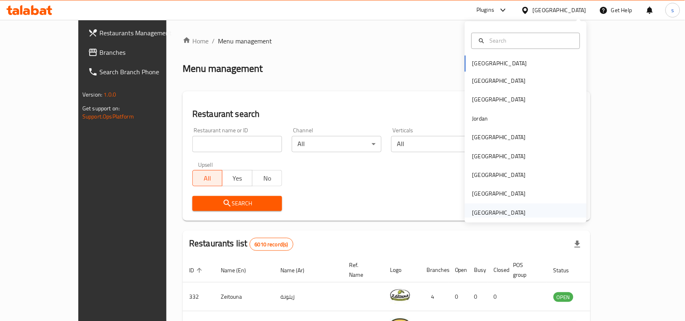
click at [495, 215] on div "[GEOGRAPHIC_DATA]" at bounding box center [500, 212] width 54 height 9
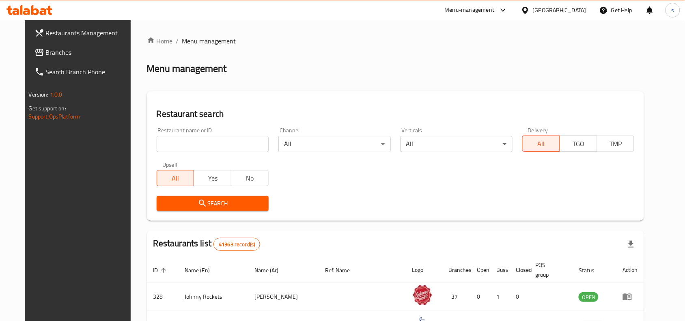
click at [46, 51] on span "Branches" at bounding box center [89, 53] width 87 height 10
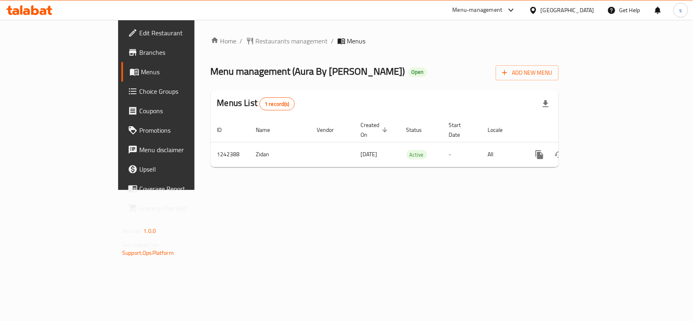
click at [579, 13] on div "[GEOGRAPHIC_DATA]" at bounding box center [568, 10] width 54 height 9
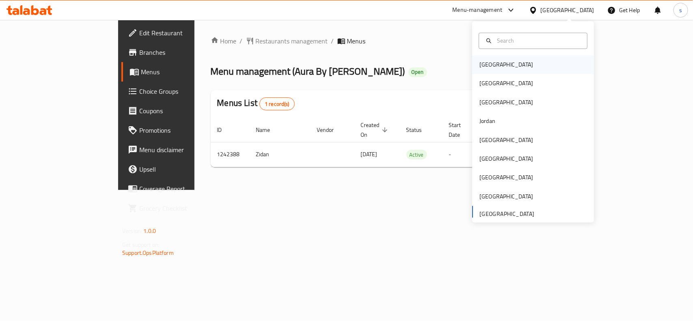
click at [497, 61] on div "[GEOGRAPHIC_DATA]" at bounding box center [506, 65] width 67 height 19
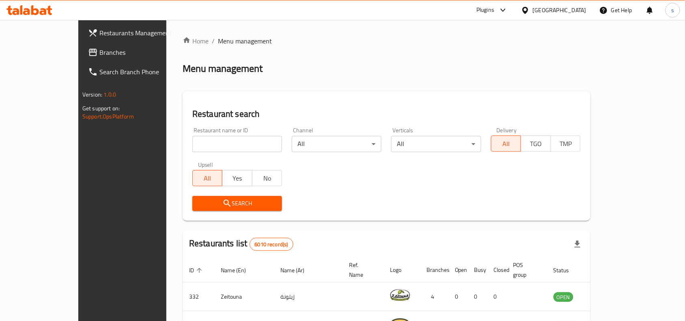
click at [573, 9] on div "[GEOGRAPHIC_DATA]" at bounding box center [560, 10] width 54 height 9
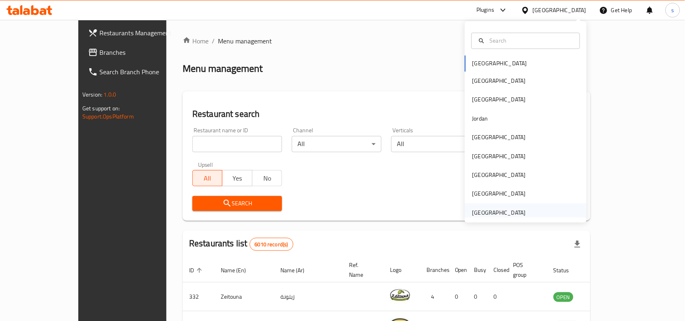
click at [508, 214] on div "[GEOGRAPHIC_DATA]" at bounding box center [500, 212] width 54 height 9
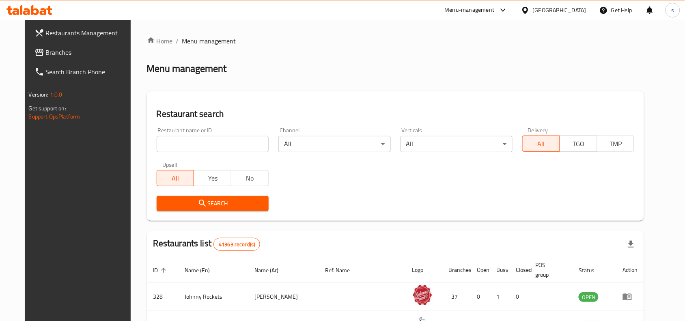
click at [46, 54] on span "Branches" at bounding box center [89, 53] width 87 height 10
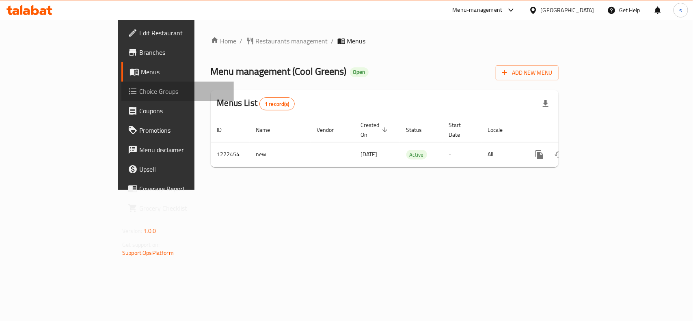
click at [139, 90] on span "Choice Groups" at bounding box center [183, 91] width 88 height 10
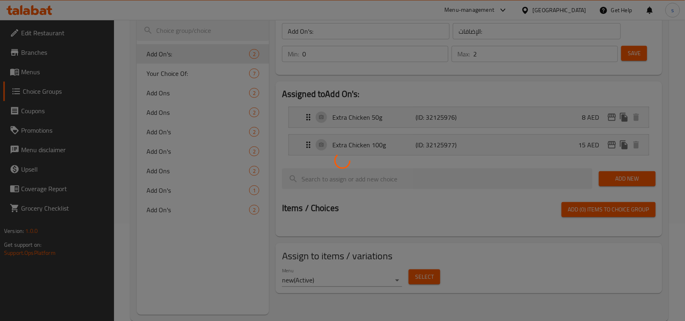
scroll to position [102, 0]
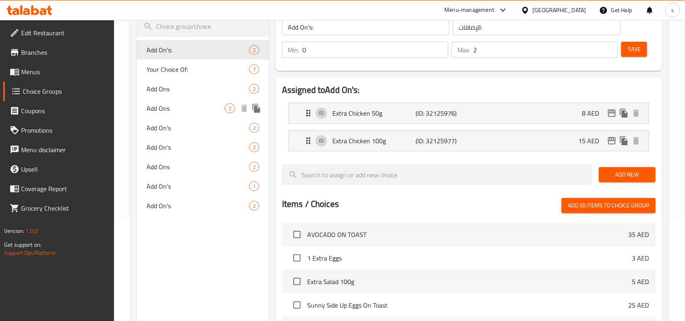
click at [159, 111] on span "Add Ons" at bounding box center [186, 109] width 78 height 10
type input "Add Ons"
type input "الإضافات"
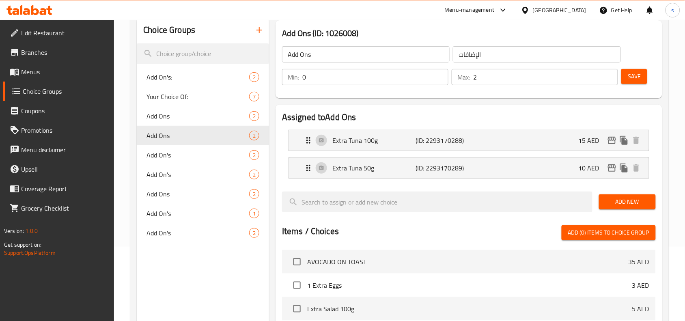
scroll to position [51, 0]
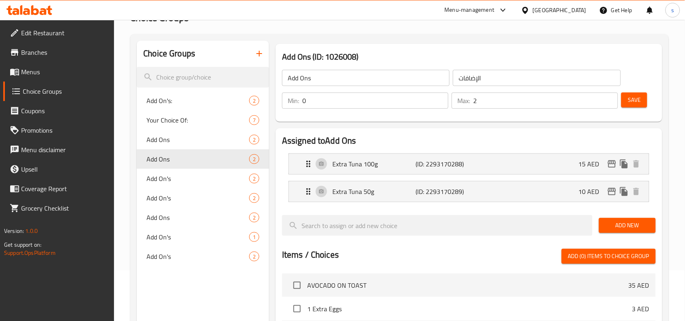
click at [574, 9] on div "[GEOGRAPHIC_DATA]" at bounding box center [560, 10] width 54 height 9
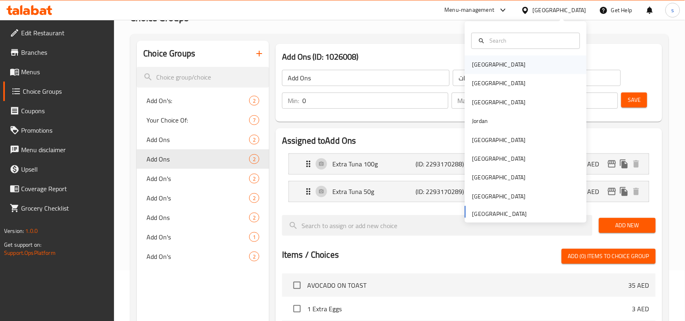
click at [475, 67] on div "Bahrain" at bounding box center [500, 65] width 54 height 9
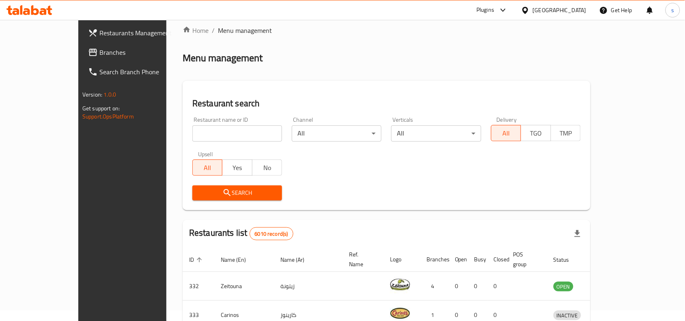
scroll to position [51, 0]
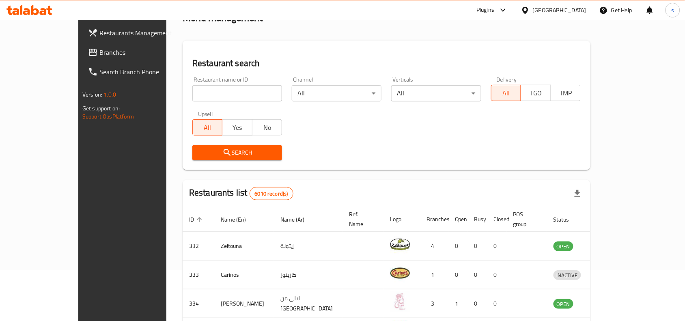
click at [577, 15] on div "Bahrain" at bounding box center [560, 10] width 54 height 9
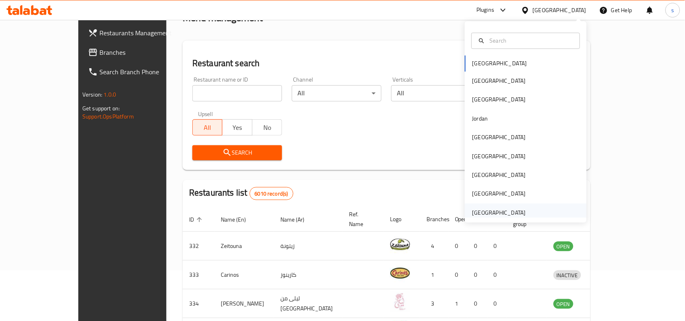
click at [505, 209] on div "[GEOGRAPHIC_DATA]" at bounding box center [500, 212] width 54 height 9
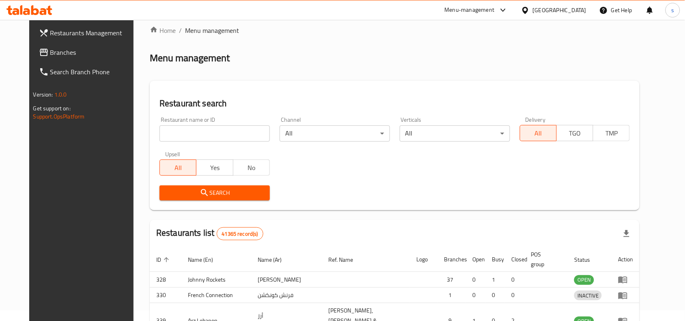
scroll to position [51, 0]
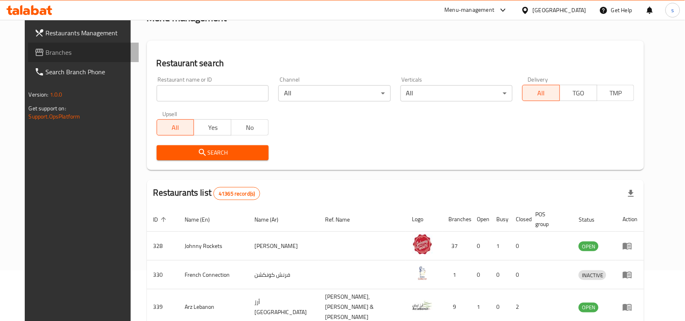
click at [46, 51] on span "Branches" at bounding box center [89, 53] width 87 height 10
